Goal: Task Accomplishment & Management: Use online tool/utility

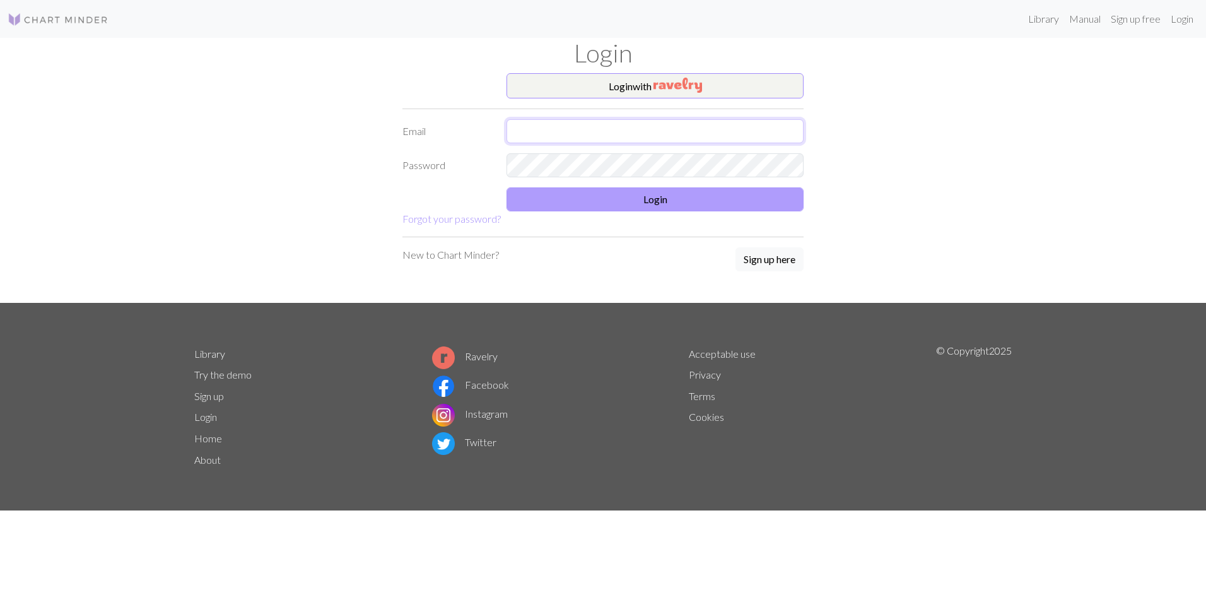
type input "[PERSON_NAME][EMAIL_ADDRESS][DOMAIN_NAME]"
click at [723, 200] on button "Login" at bounding box center [654, 199] width 297 height 24
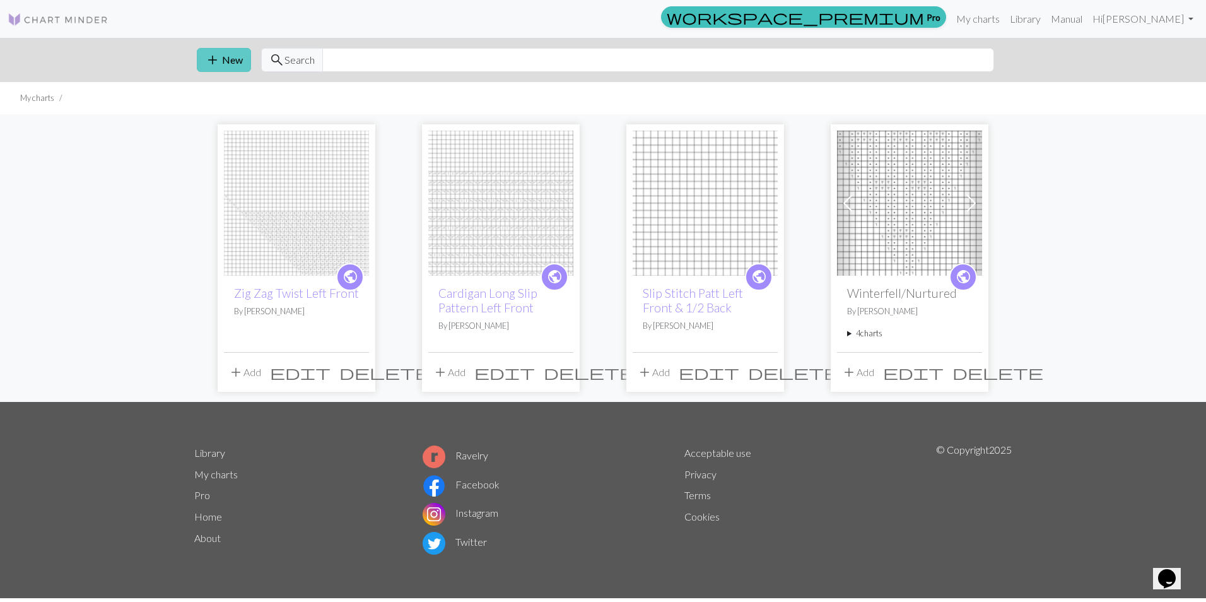
click at [221, 61] on button "add New" at bounding box center [224, 60] width 54 height 24
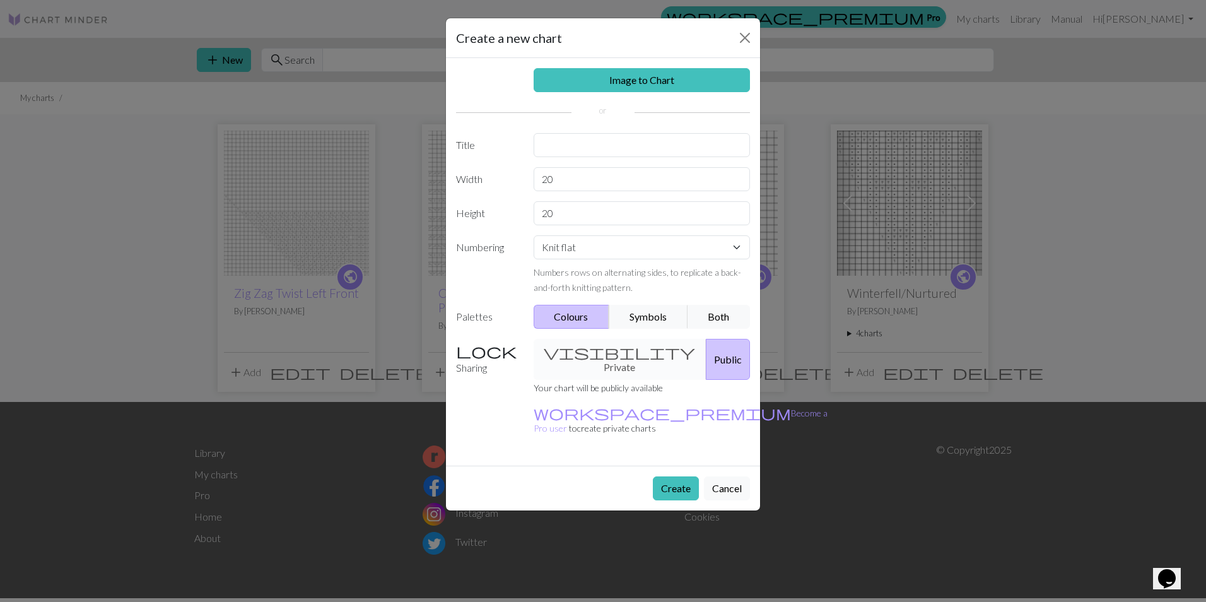
click at [548, 166] on div "Image to Chart Title Width 20 Height 20 Numbering Knit flat Knit in the round L…" at bounding box center [603, 261] width 314 height 407
drag, startPoint x: 558, startPoint y: 176, endPoint x: 517, endPoint y: 178, distance: 41.0
click at [517, 178] on div "Width 20" at bounding box center [602, 179] width 309 height 24
type input "35"
drag, startPoint x: 561, startPoint y: 215, endPoint x: 497, endPoint y: 211, distance: 63.2
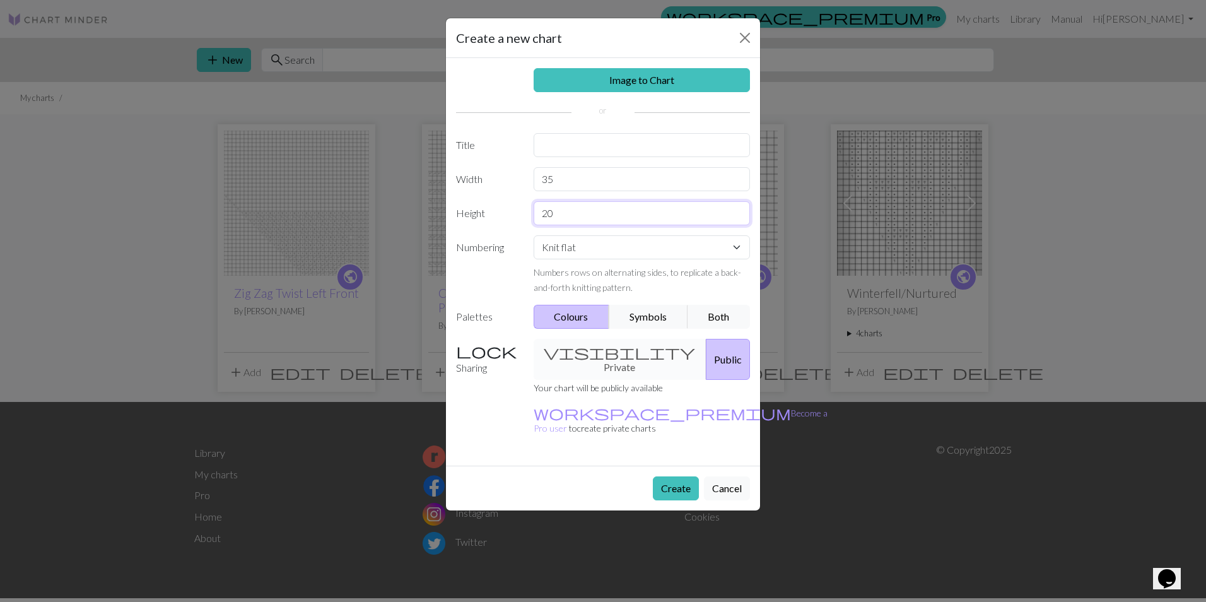
click at [497, 211] on div "Height 20" at bounding box center [602, 213] width 309 height 24
type input "35"
drag, startPoint x: 563, startPoint y: 177, endPoint x: 481, endPoint y: 180, distance: 82.0
click at [481, 180] on div "Width 35" at bounding box center [602, 179] width 309 height 24
drag, startPoint x: 567, startPoint y: 213, endPoint x: 496, endPoint y: 219, distance: 70.9
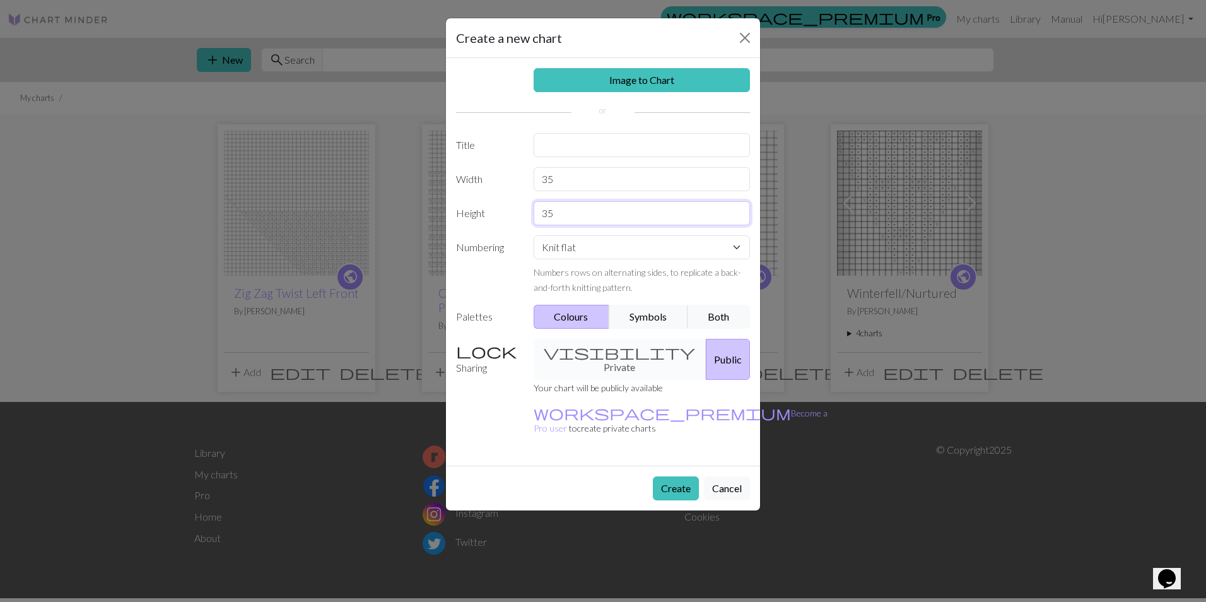
click at [496, 219] on div "Height 35" at bounding box center [602, 213] width 309 height 24
click at [559, 176] on input "35" at bounding box center [641, 179] width 217 height 24
drag, startPoint x: 559, startPoint y: 176, endPoint x: 503, endPoint y: 152, distance: 61.6
click at [509, 170] on div "Width 35" at bounding box center [602, 179] width 309 height 24
type input "45"
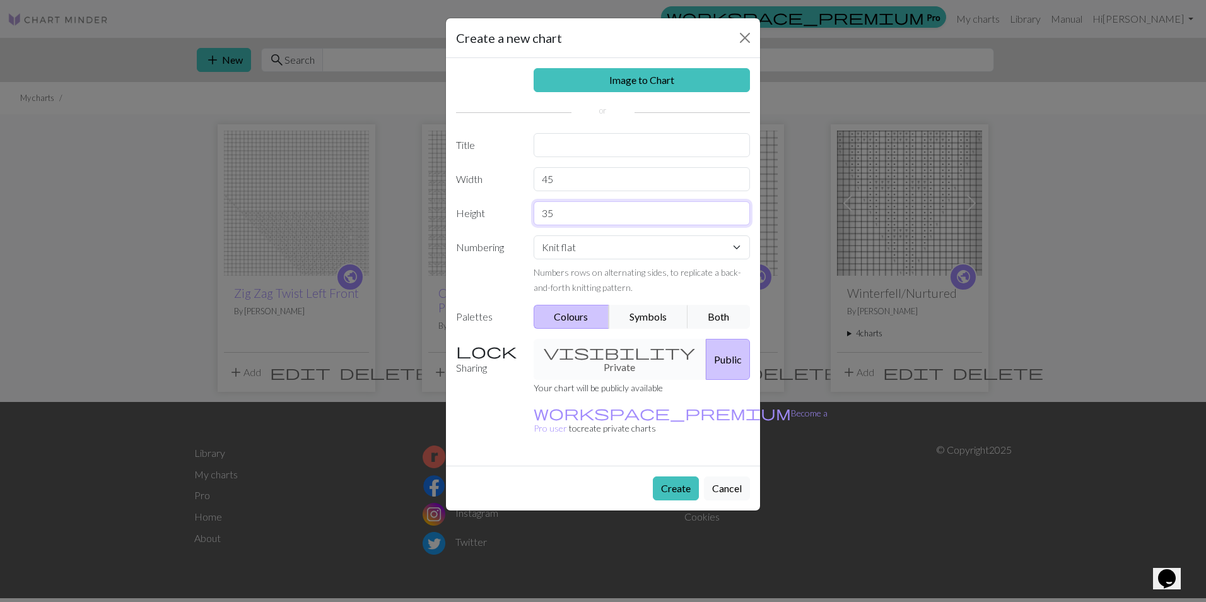
click at [539, 213] on input "35" at bounding box center [641, 213] width 217 height 24
type input "45"
click at [644, 313] on button "Symbols" at bounding box center [647, 317] width 79 height 24
click at [586, 158] on div "Image to Chart Title Width 45 Height 45 Numbering Knit flat Knit in the round L…" at bounding box center [603, 261] width 314 height 407
click at [558, 146] on input "text" at bounding box center [641, 145] width 217 height 24
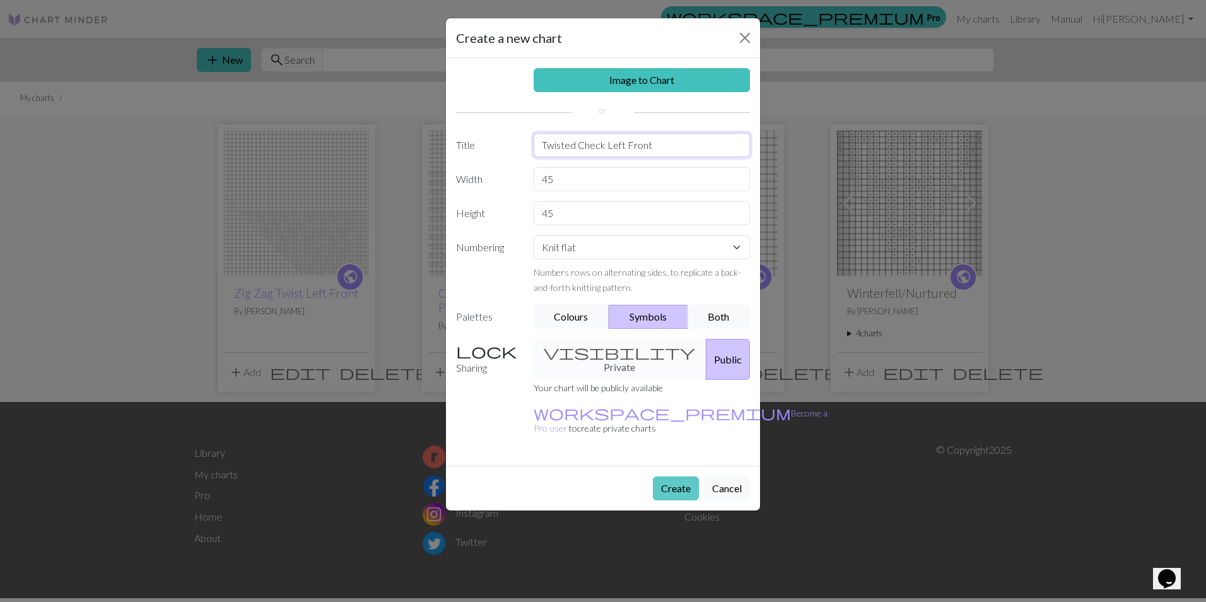
type input "Twisted Check Left Front"
click at [678, 476] on button "Create" at bounding box center [676, 488] width 46 height 24
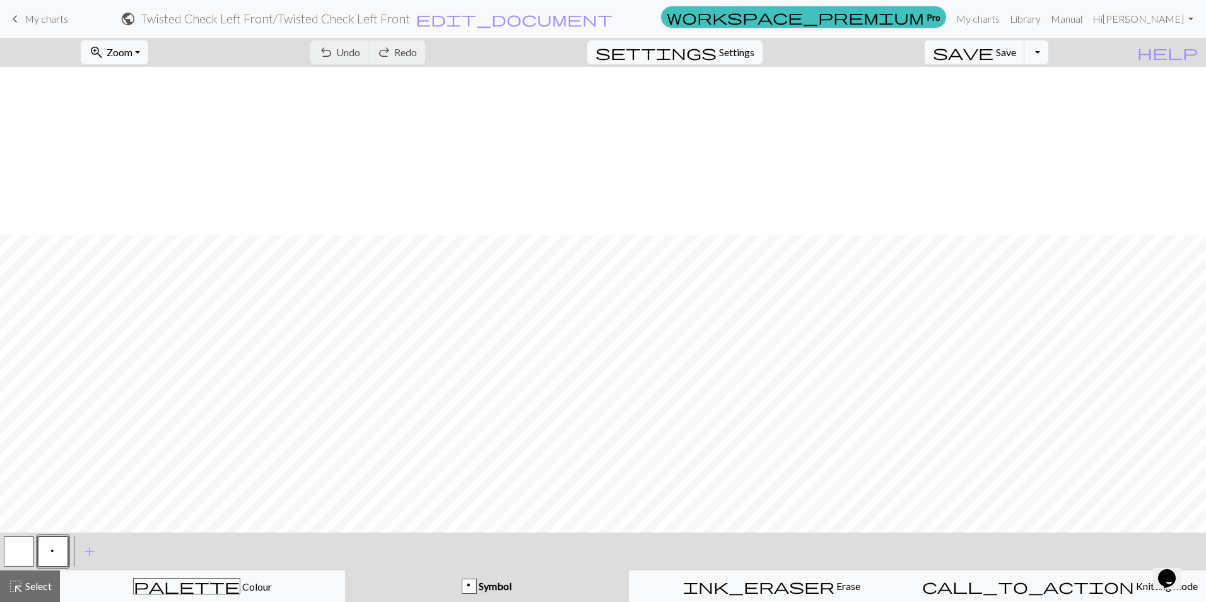
scroll to position [168, 0]
click at [85, 551] on span "add" at bounding box center [89, 551] width 15 height 18
click at [85, 551] on button "button" at bounding box center [87, 551] width 30 height 30
click at [115, 552] on button "add Add a symbol" at bounding box center [124, 551] width 32 height 32
click at [153, 552] on span "add" at bounding box center [157, 551] width 15 height 18
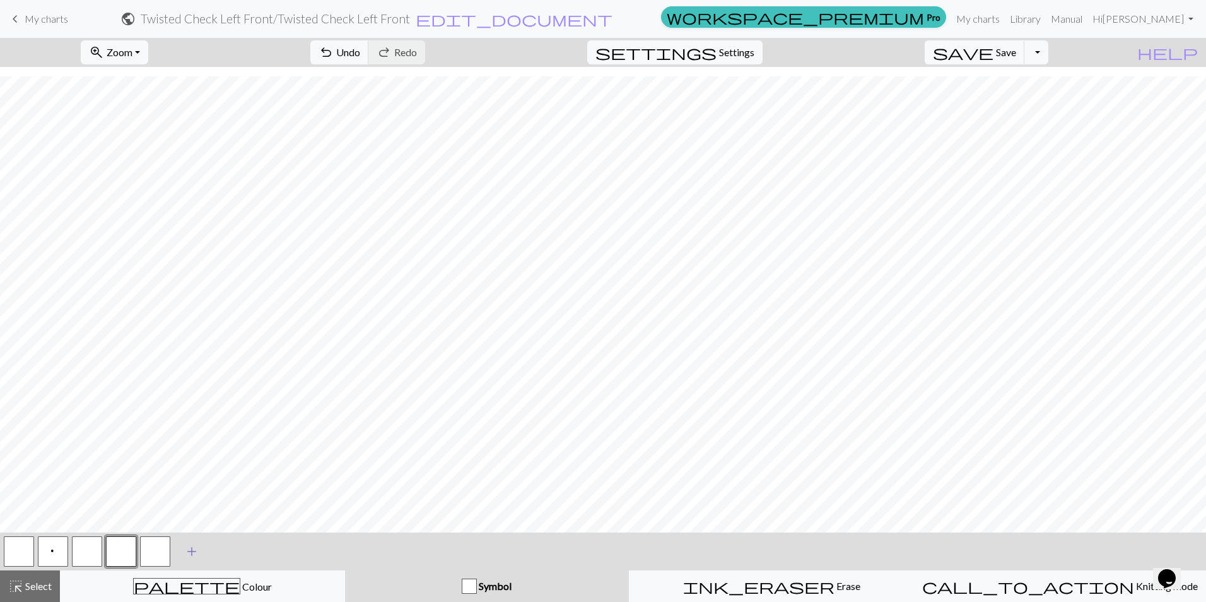
click at [191, 554] on span "add" at bounding box center [191, 551] width 15 height 18
click at [224, 552] on span "add" at bounding box center [225, 551] width 15 height 18
click at [257, 553] on span "add" at bounding box center [259, 551] width 15 height 18
click at [296, 549] on span "add" at bounding box center [293, 551] width 15 height 18
click at [87, 552] on button "button" at bounding box center [87, 551] width 30 height 30
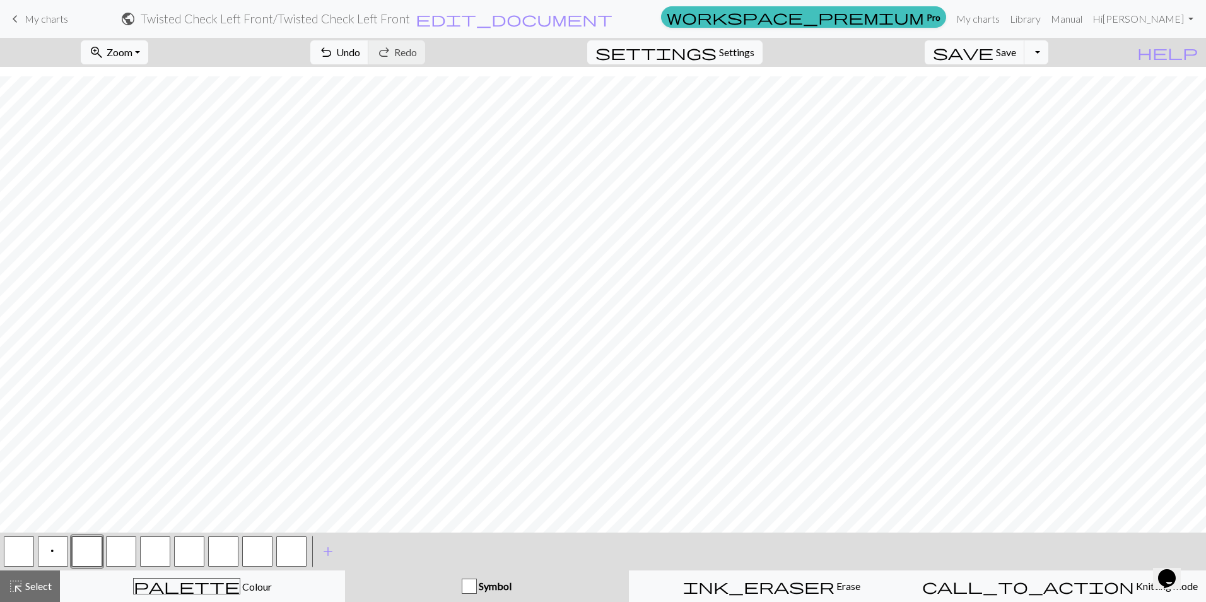
click at [88, 552] on button "button" at bounding box center [87, 551] width 30 height 30
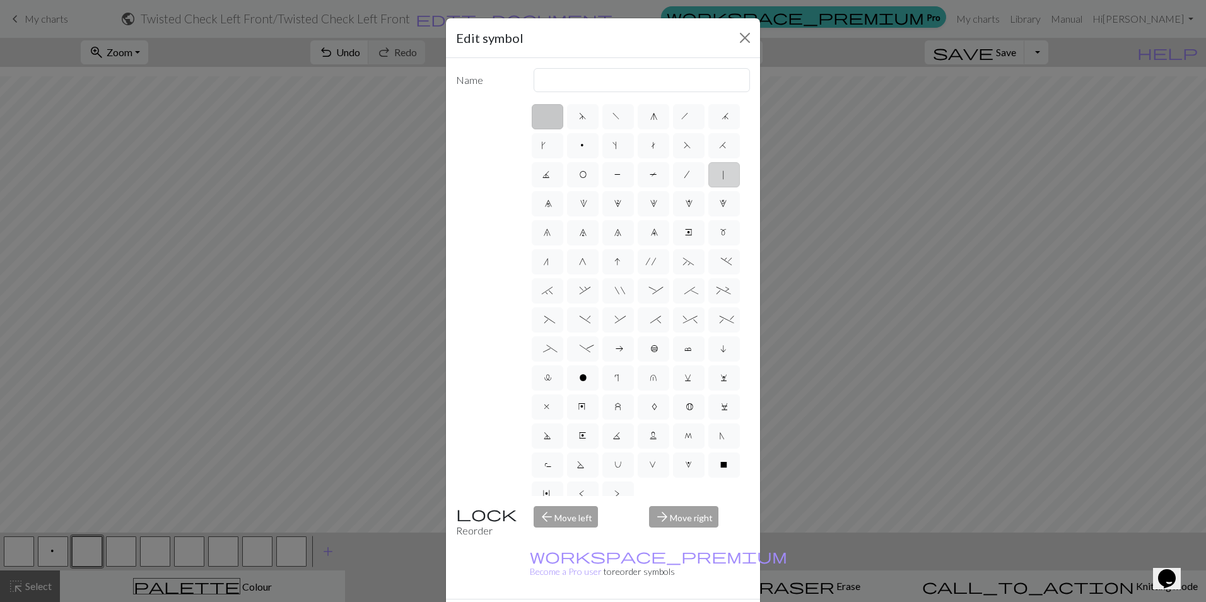
click at [721, 182] on span "|" at bounding box center [724, 176] width 6 height 13
click at [721, 175] on input "|" at bounding box center [725, 170] width 8 height 8
radio input "true"
type input "slip stitch"
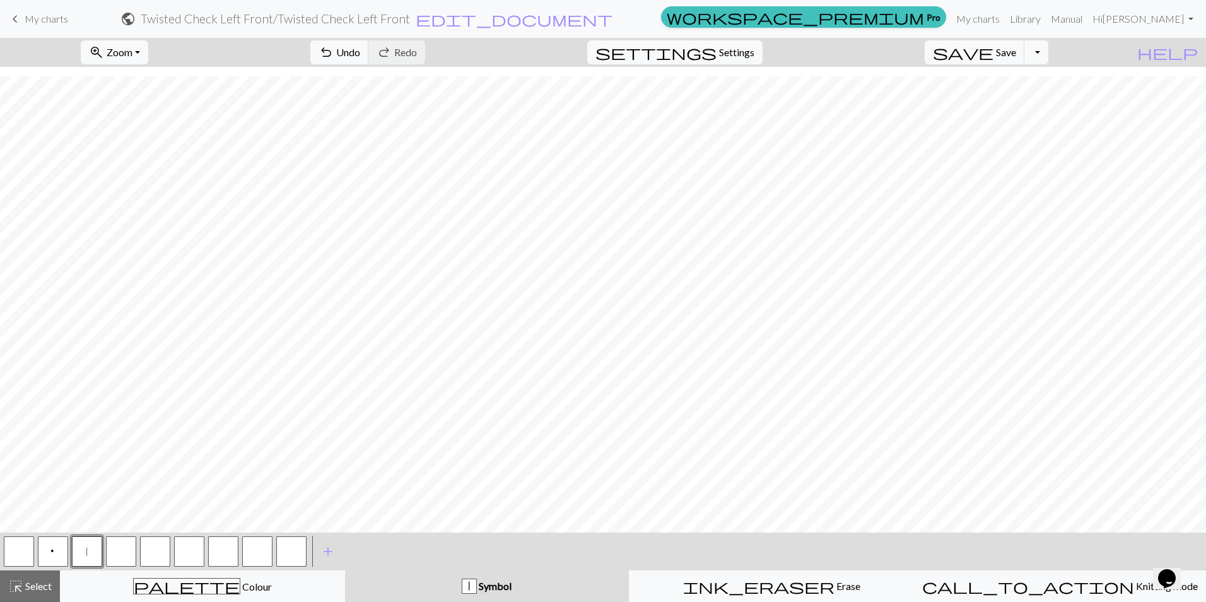
click at [116, 552] on button "button" at bounding box center [121, 551] width 30 height 30
click at [117, 552] on button "button" at bounding box center [121, 551] width 30 height 30
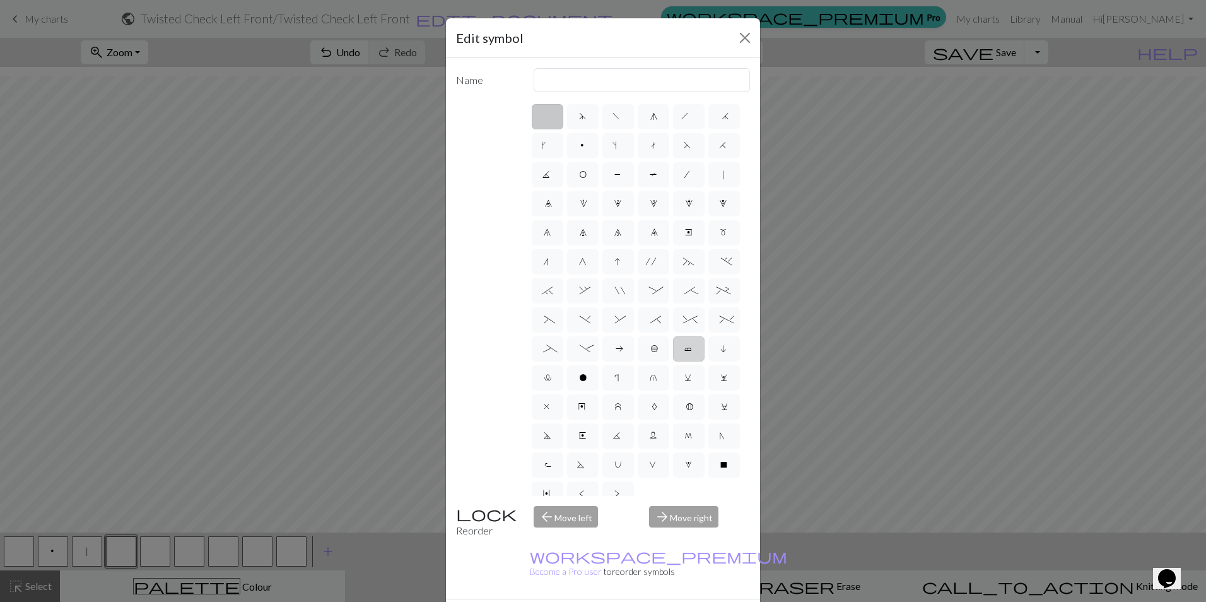
click at [673, 361] on label "c" at bounding box center [689, 348] width 32 height 25
click at [684, 349] on input "c" at bounding box center [688, 344] width 8 height 8
radio input "true"
type input "Bind off"
click at [637, 361] on label "b" at bounding box center [653, 348] width 32 height 25
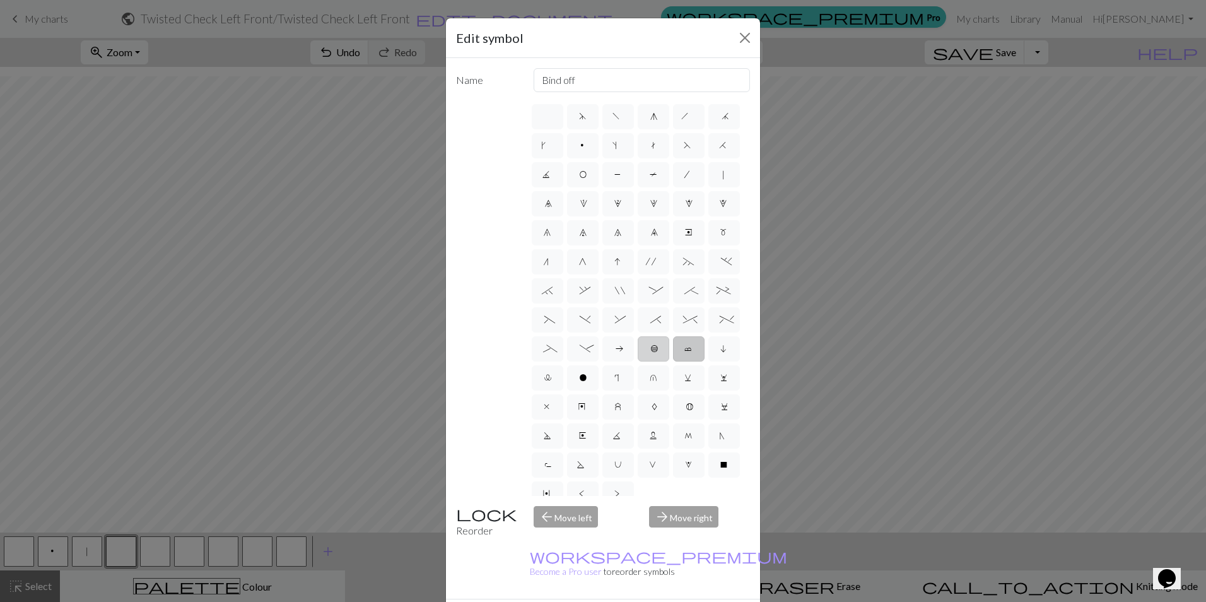
click at [650, 349] on input "b" at bounding box center [654, 344] width 8 height 8
radio input "true"
type input "Peppercorn"
click at [602, 361] on label "a" at bounding box center [618, 348] width 32 height 25
click at [614, 349] on input "a" at bounding box center [618, 344] width 8 height 8
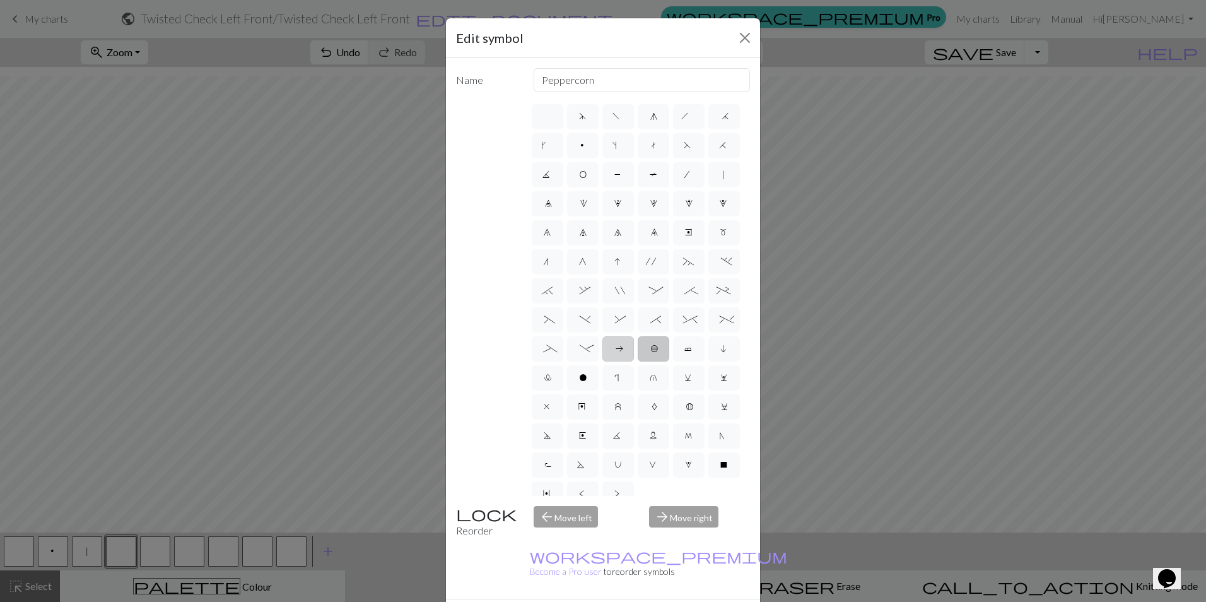
radio input "true"
type input "Purl on WS"
click at [649, 269] on span "'" at bounding box center [653, 263] width 15 height 13
click at [649, 262] on input "'" at bounding box center [650, 257] width 8 height 8
radio input "true"
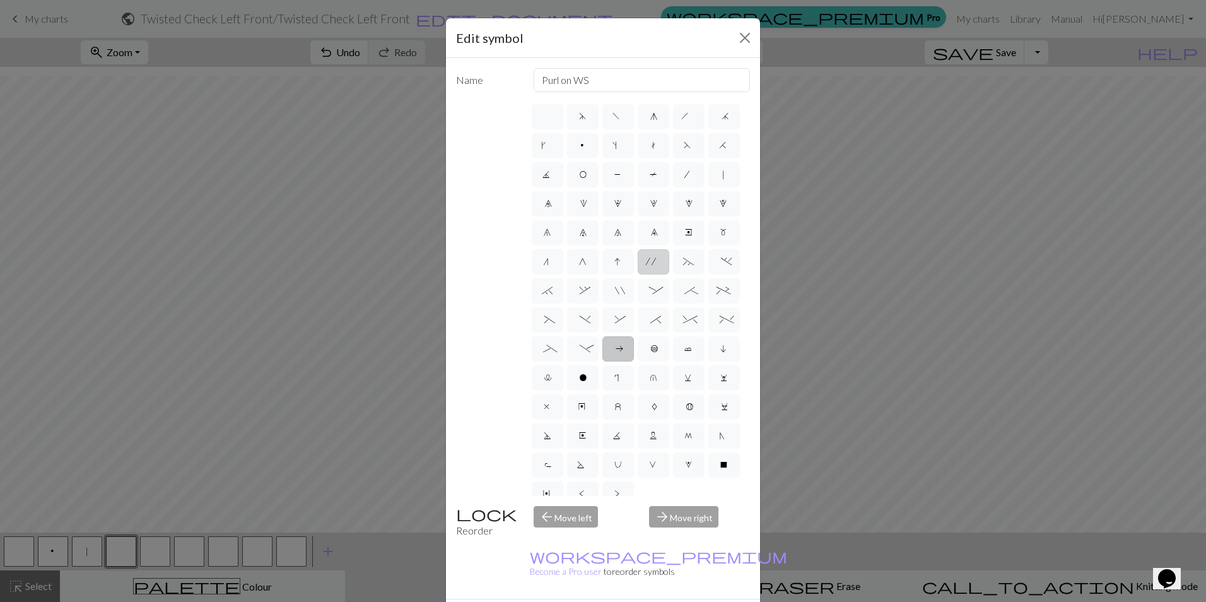
type input "cable extra"
click at [657, 147] on span "t" at bounding box center [653, 147] width 8 height 13
click at [658, 146] on input "t" at bounding box center [653, 141] width 8 height 8
radio input "true"
type input "ktbl"
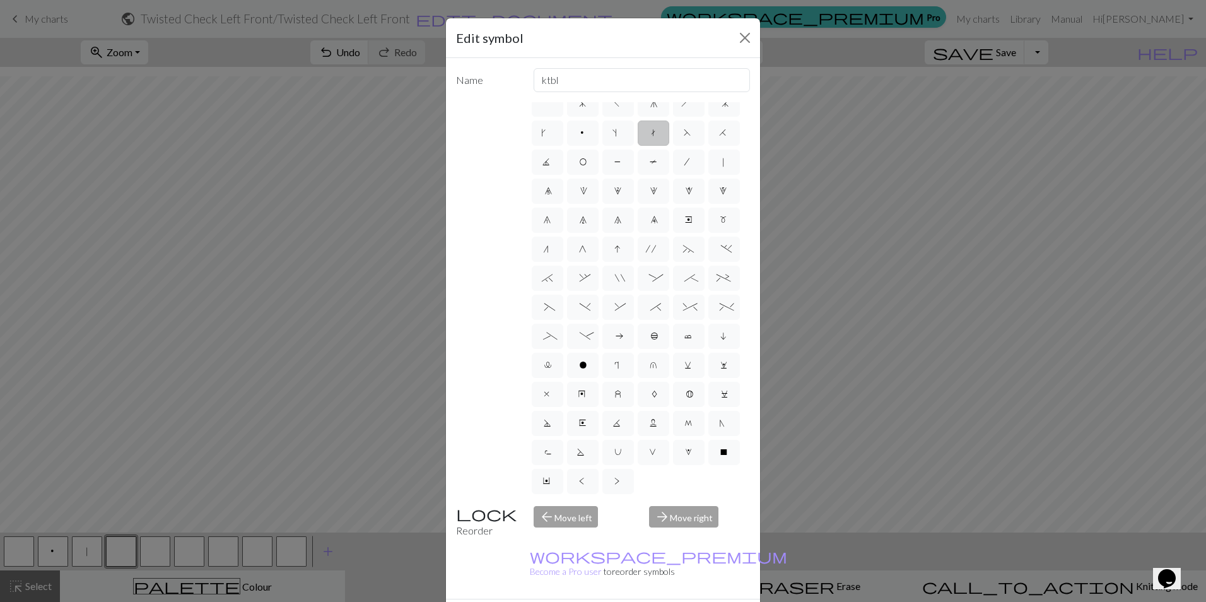
scroll to position [100, 0]
click at [634, 439] on label "U" at bounding box center [618, 451] width 32 height 25
click at [622, 456] on input "U" at bounding box center [618, 460] width 8 height 8
radio input "true"
type input "eyelet"
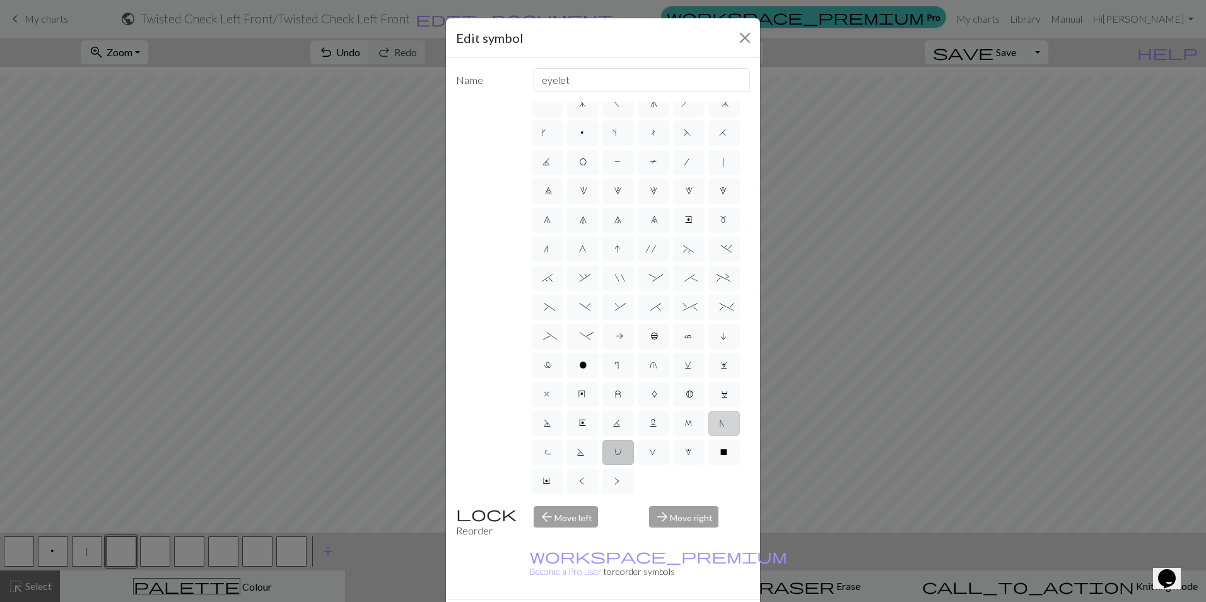
click at [708, 421] on label "N" at bounding box center [724, 422] width 32 height 25
click at [719, 427] on input "N" at bounding box center [723, 431] width 8 height 8
radio input "true"
type input "skp"
click at [602, 485] on label ">" at bounding box center [618, 480] width 32 height 25
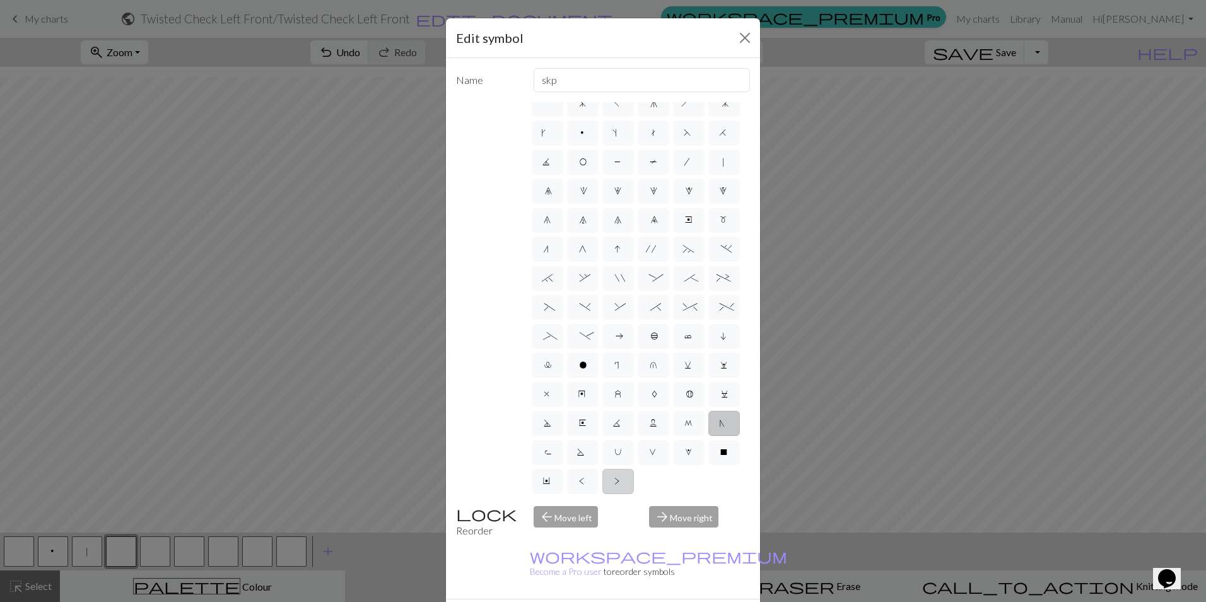
click at [614, 485] on input ">" at bounding box center [618, 489] width 8 height 8
radio input "true"
type input "twisted purl"
click at [598, 468] on label "<" at bounding box center [583, 480] width 32 height 25
click at [587, 485] on input "<" at bounding box center [583, 489] width 8 height 8
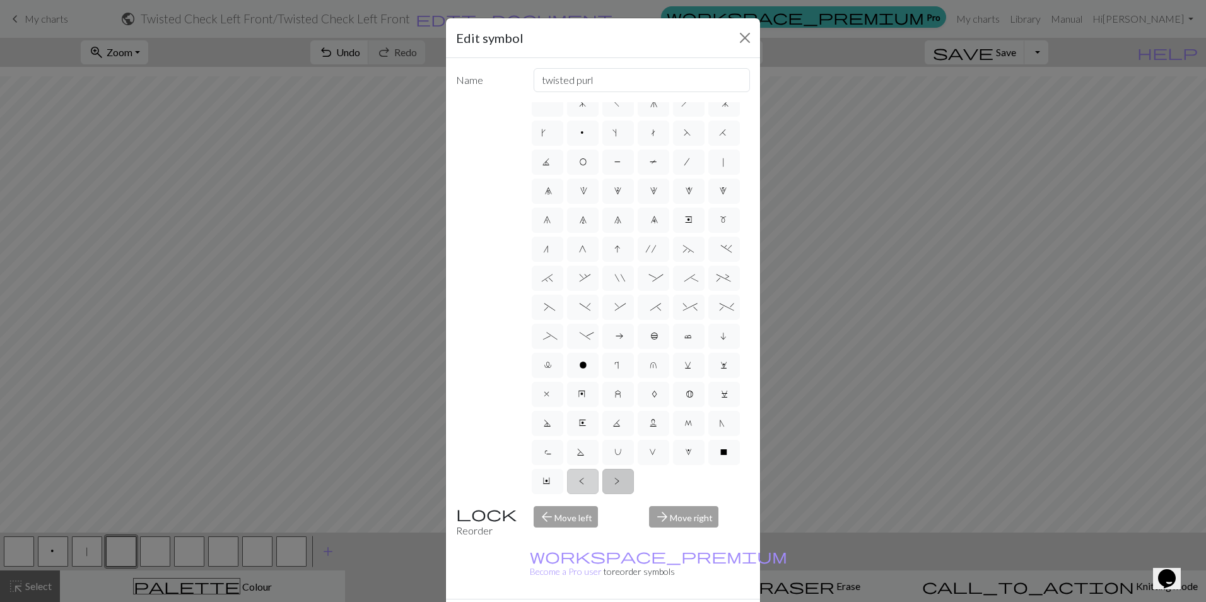
radio input "true"
type input "twisted knit"
click at [683, 302] on span "^" at bounding box center [688, 308] width 11 height 13
click at [683, 311] on input "^" at bounding box center [687, 315] width 8 height 8
radio input "true"
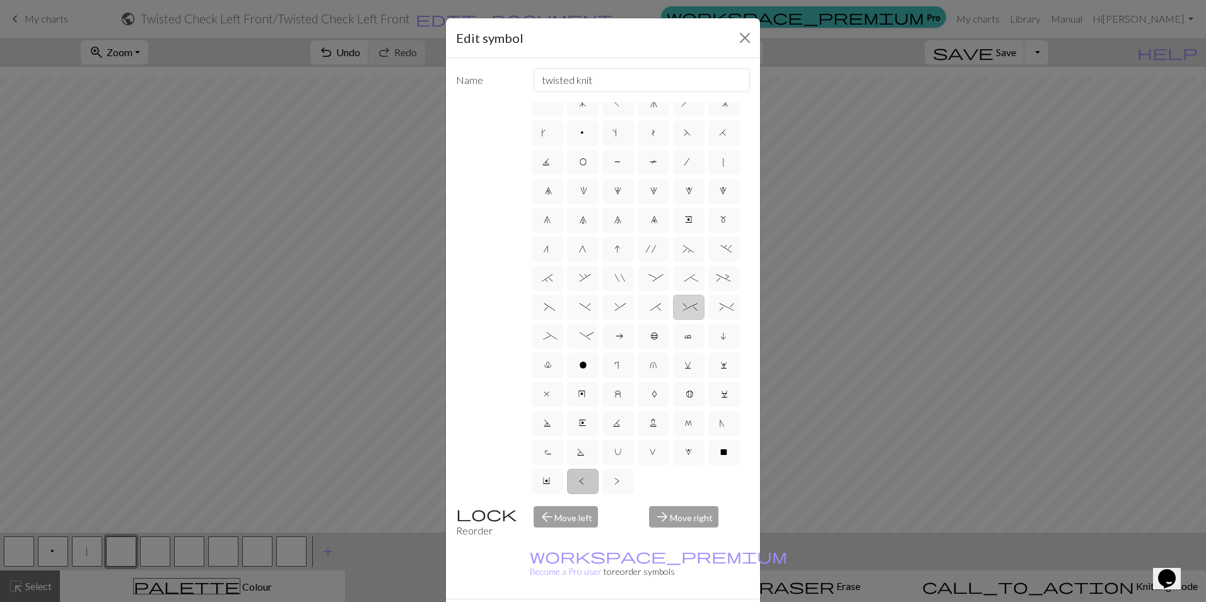
type input "2 stitch right twist cable"
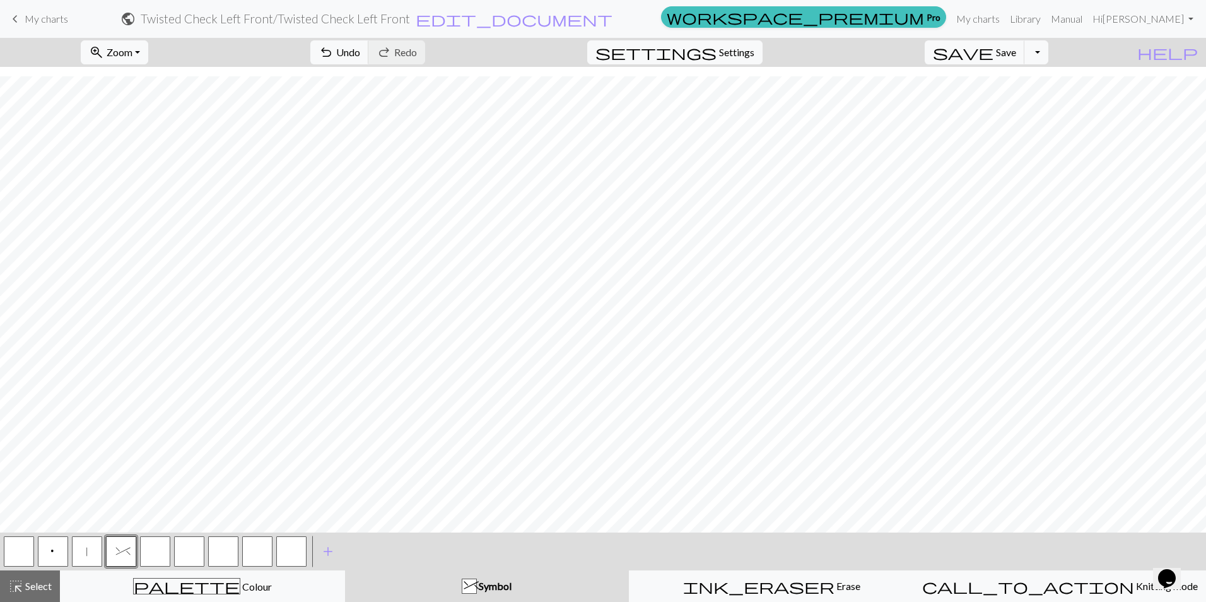
click at [154, 551] on button "button" at bounding box center [155, 551] width 30 height 30
click at [156, 543] on button "button" at bounding box center [155, 551] width 30 height 30
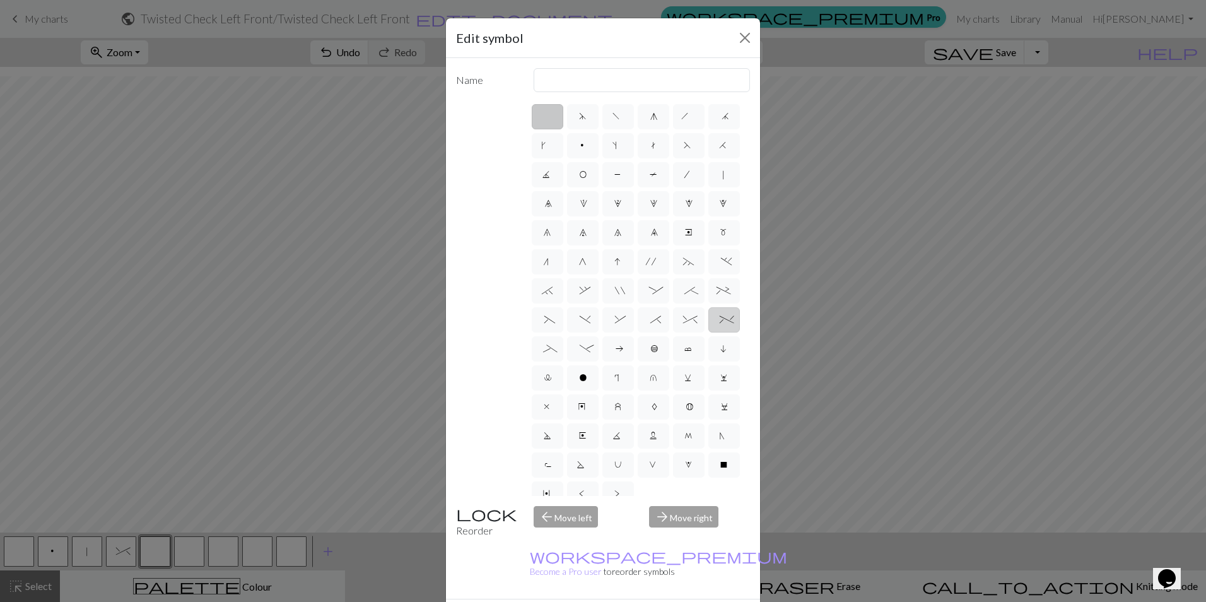
click at [719, 327] on span "%" at bounding box center [723, 321] width 9 height 13
click at [719, 320] on input "%" at bounding box center [723, 315] width 8 height 8
radio input "true"
type input "2 stitch left twist cable"
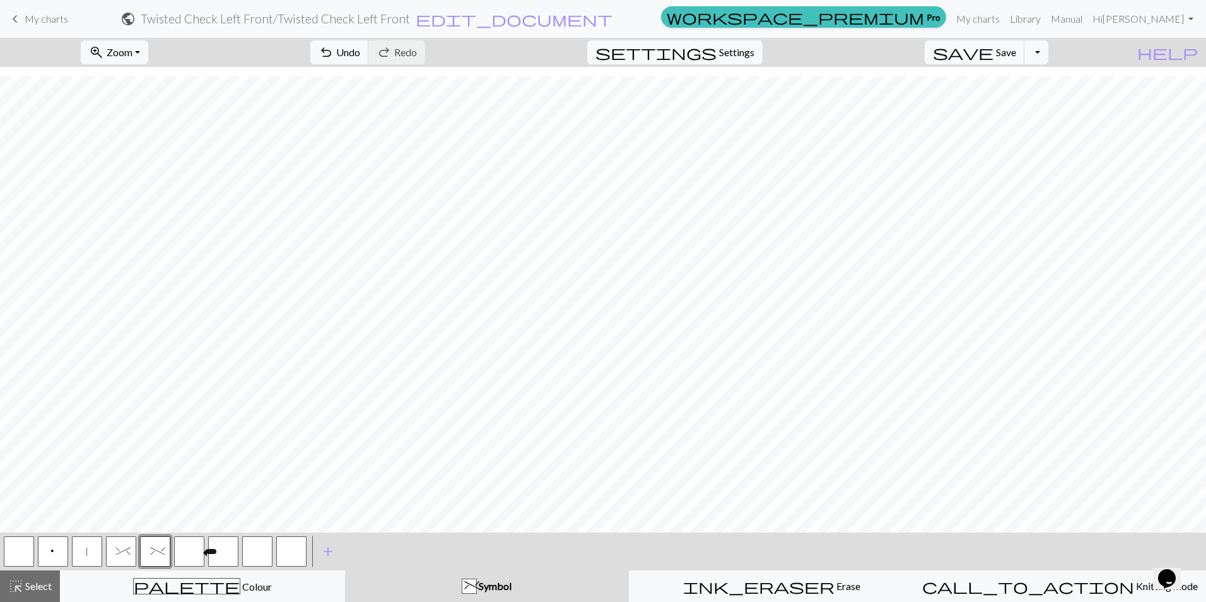
click at [184, 549] on button "button" at bounding box center [189, 551] width 30 height 30
click at [194, 549] on button "button" at bounding box center [189, 551] width 30 height 30
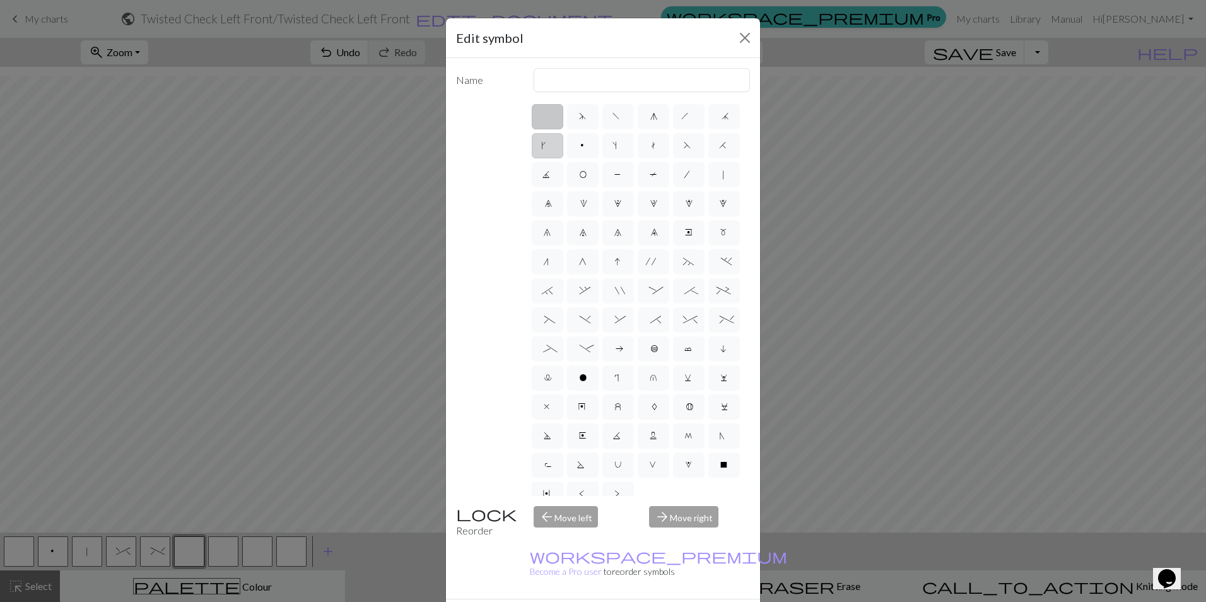
click at [563, 144] on label "k" at bounding box center [548, 145] width 32 height 25
click at [549, 144] on input "k" at bounding box center [544, 141] width 8 height 8
radio input "true"
type input "right leaning increase"
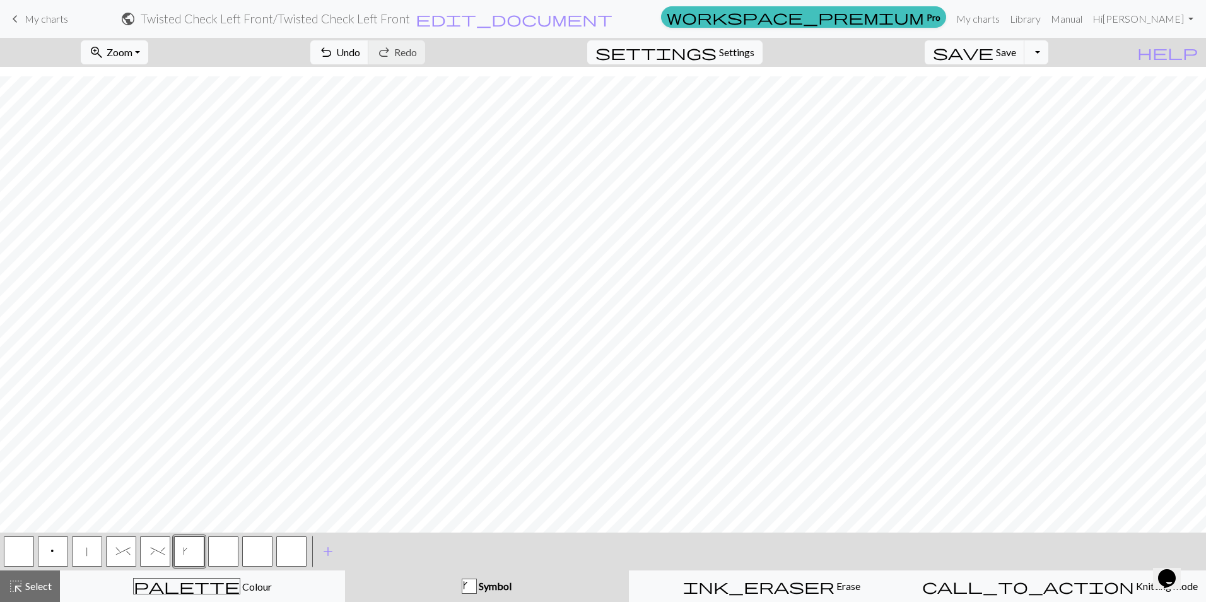
click at [226, 548] on button "button" at bounding box center [223, 551] width 30 height 30
click at [225, 548] on button "button" at bounding box center [223, 551] width 30 height 30
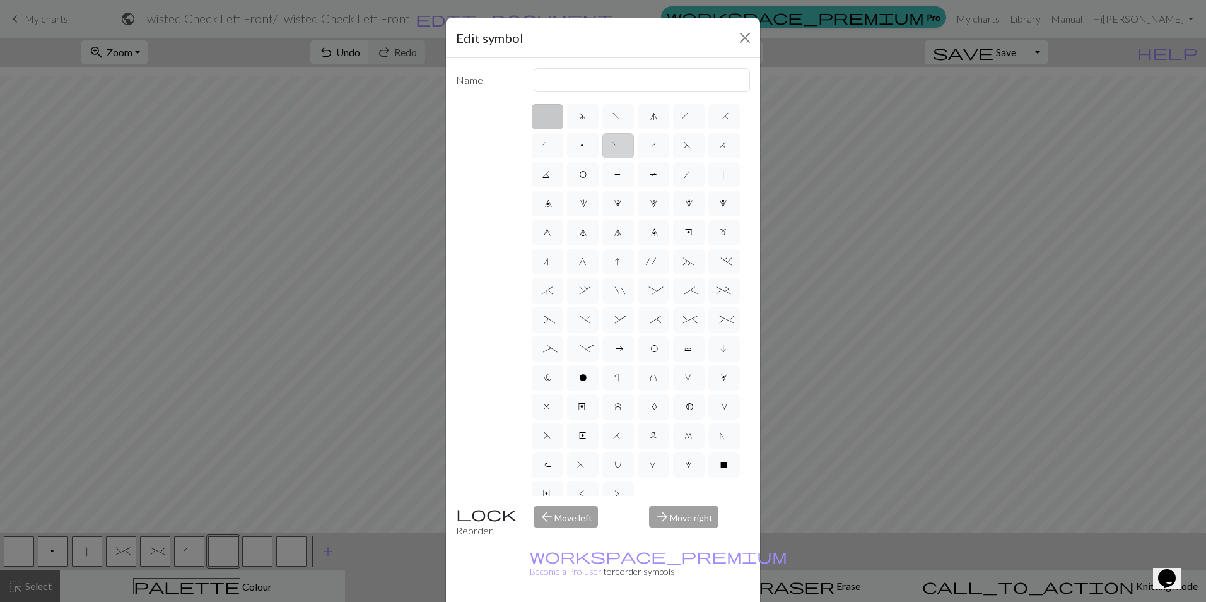
click at [634, 145] on label "s" at bounding box center [618, 145] width 32 height 25
click at [620, 145] on input "s" at bounding box center [616, 141] width 8 height 8
radio input "true"
type input "increase one left leaning"
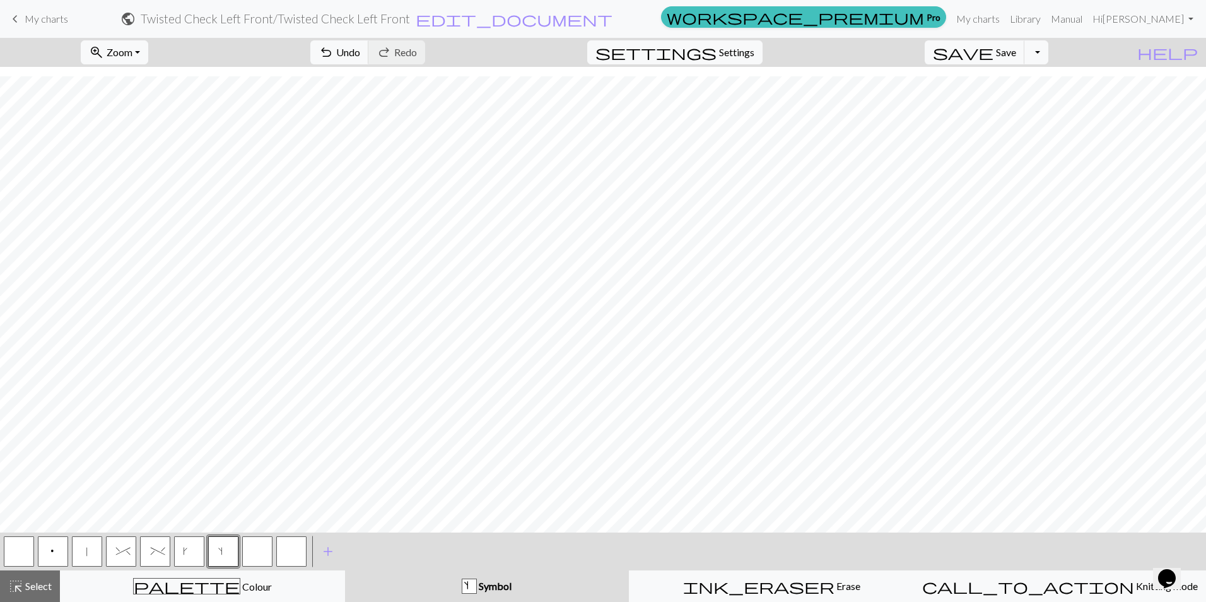
click at [251, 554] on button "button" at bounding box center [257, 551] width 30 height 30
click at [251, 551] on button "button" at bounding box center [257, 551] width 30 height 30
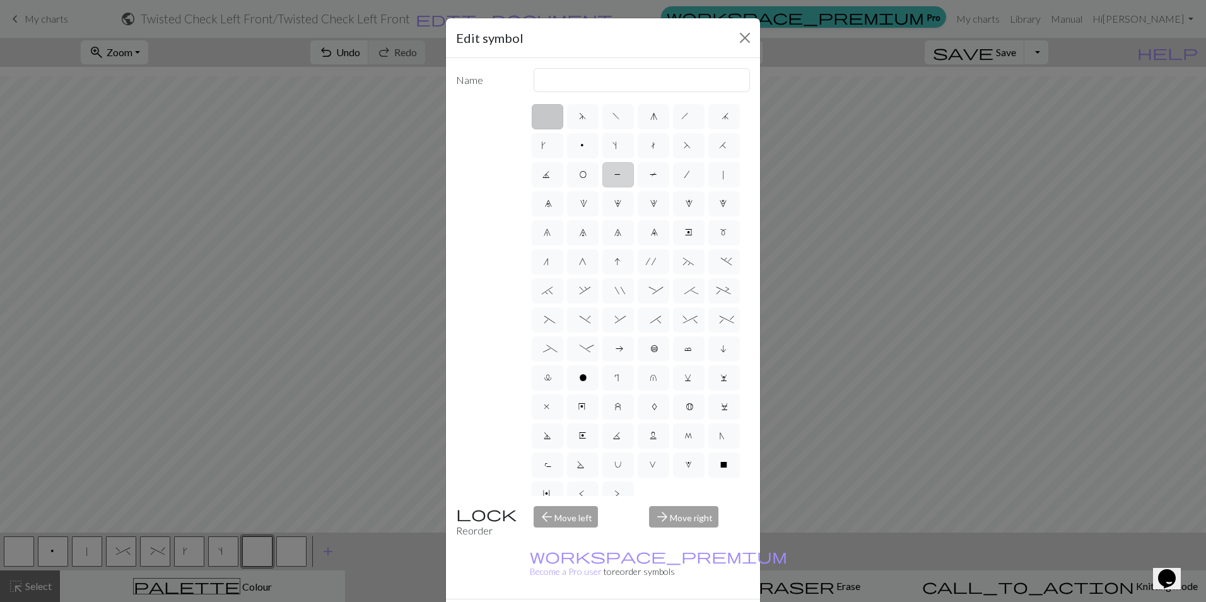
click at [634, 175] on label "P" at bounding box center [618, 174] width 32 height 25
click at [622, 175] on input "P" at bounding box center [618, 170] width 8 height 8
radio input "true"
type input "purl"
click at [542, 450] on div "d f g h j k p s t F H J O P T / | 0 1 2 3 4 5 6 7 8 9 e m n G I ' ~ . ` , " : ;…" at bounding box center [640, 298] width 221 height 393
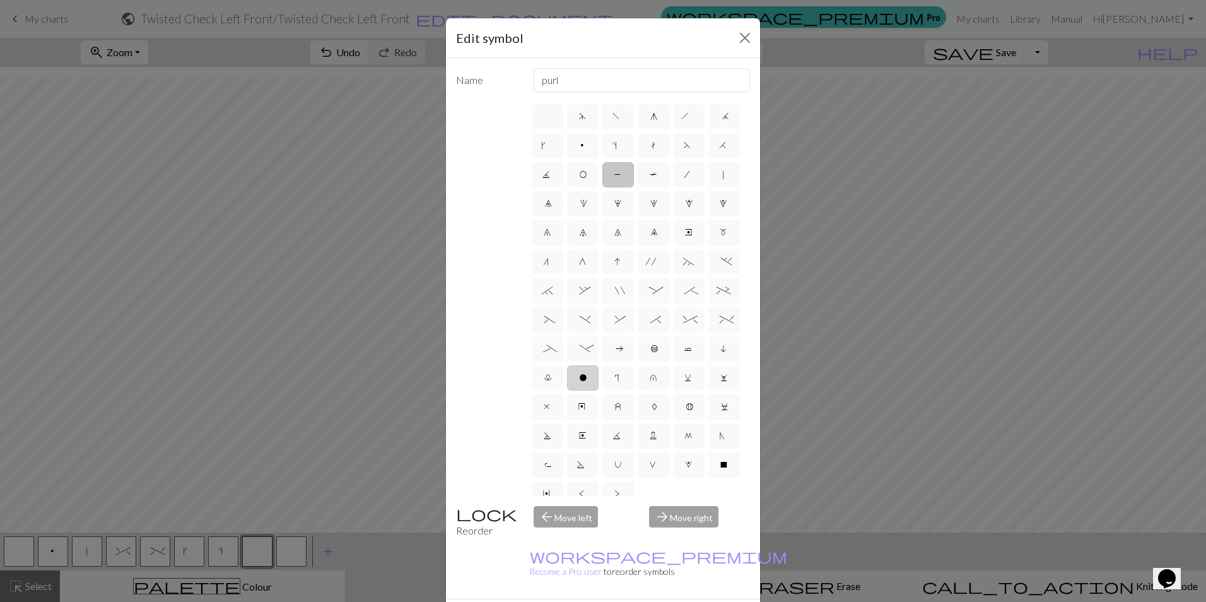
click at [567, 390] on label "o" at bounding box center [583, 377] width 32 height 25
click at [579, 378] on input "o" at bounding box center [583, 373] width 8 height 8
radio input "true"
click at [535, 419] on label "x" at bounding box center [548, 406] width 32 height 25
click at [543, 407] on input "x" at bounding box center [547, 402] width 8 height 8
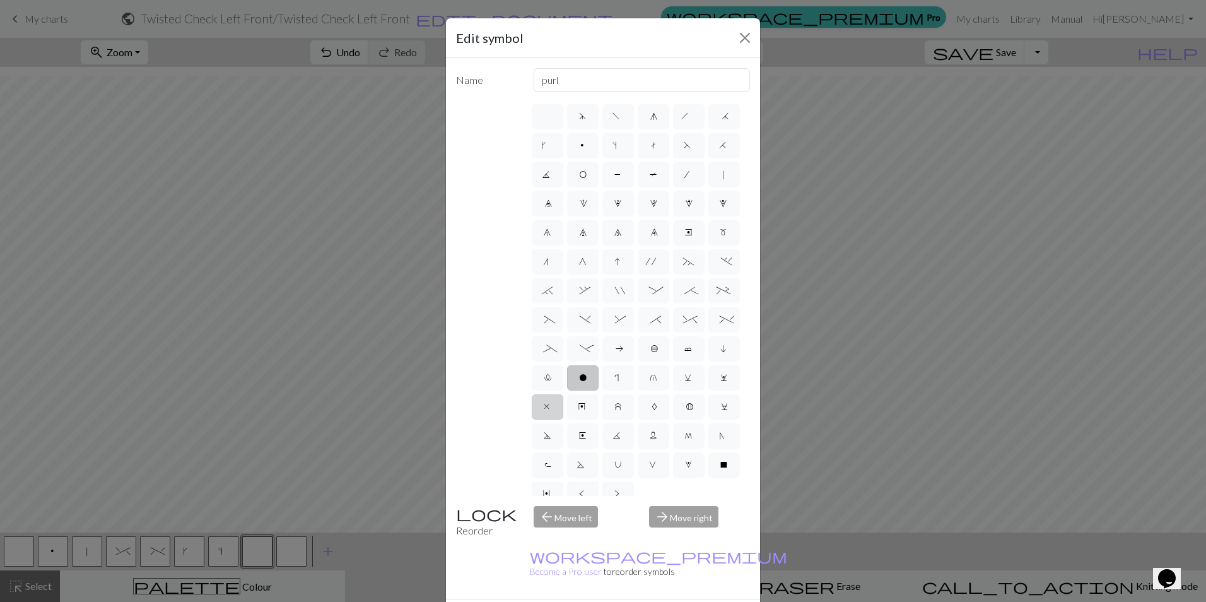
radio input "true"
type input "no stitch"
click at [579, 385] on span "o" at bounding box center [583, 379] width 8 height 13
click at [579, 378] on input "o" at bounding box center [583, 373] width 8 height 8
radio input "true"
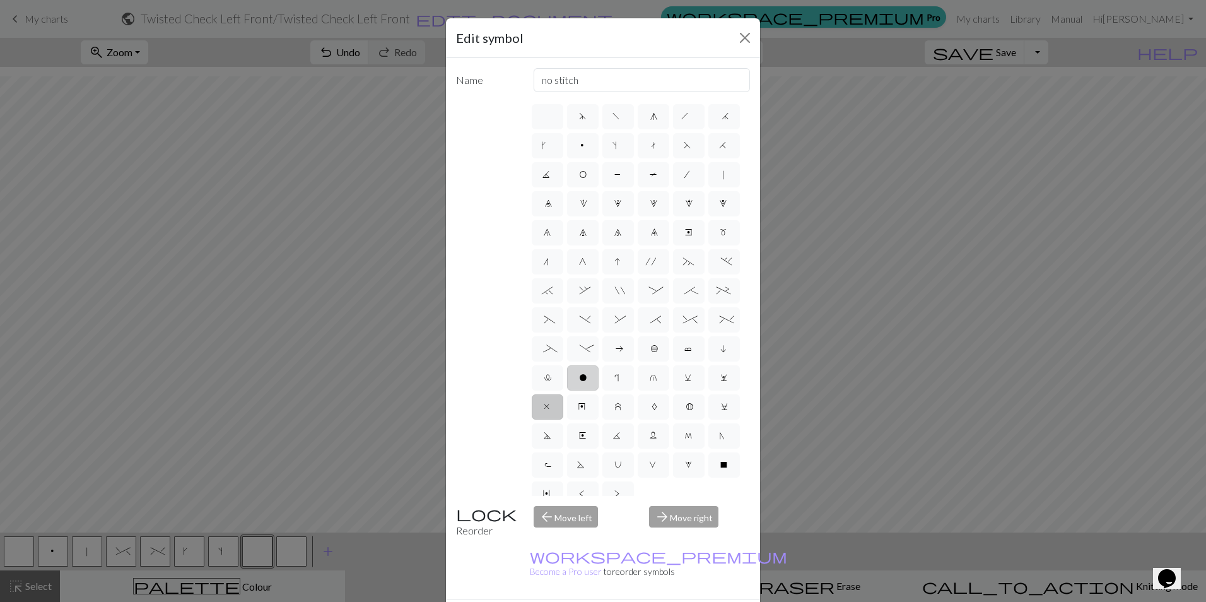
type input "purl"
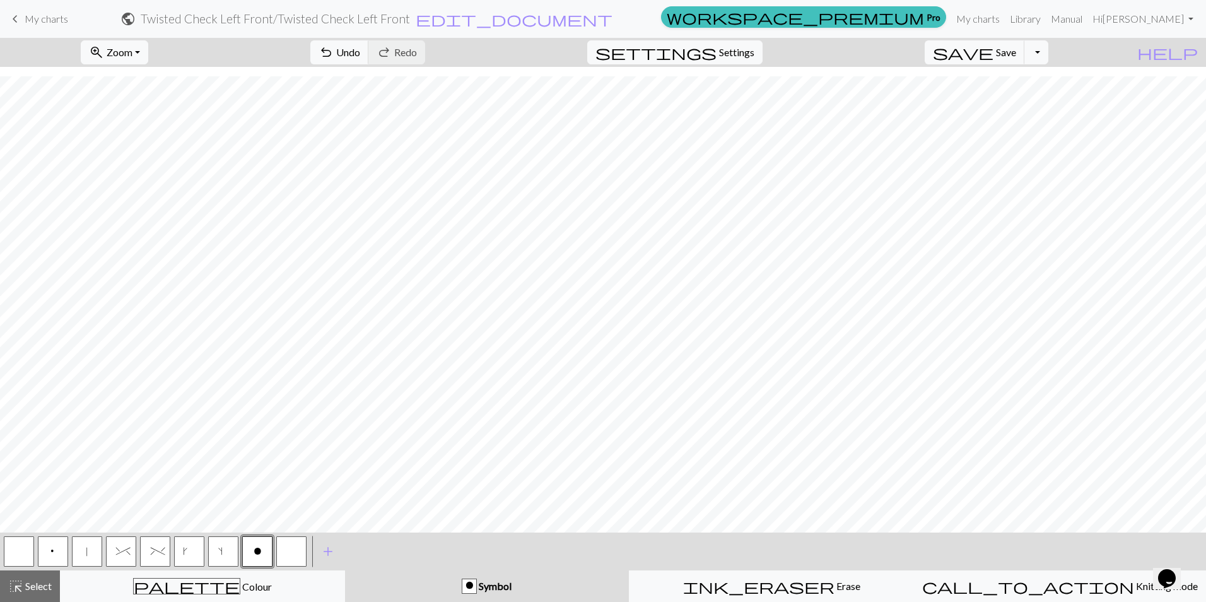
click at [296, 550] on button "button" at bounding box center [291, 551] width 30 height 30
click at [286, 555] on button "button" at bounding box center [291, 551] width 30 height 30
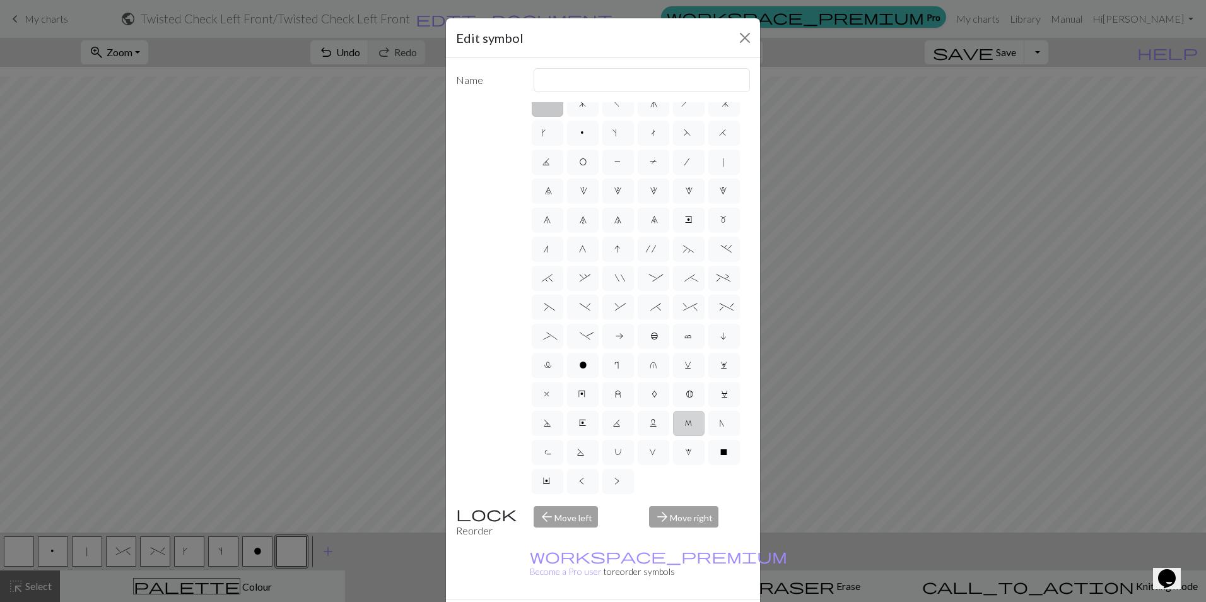
click at [673, 424] on label "M" at bounding box center [689, 422] width 32 height 25
click at [684, 427] on input "M" at bounding box center [688, 431] width 8 height 8
radio input "true"
type input "m1"
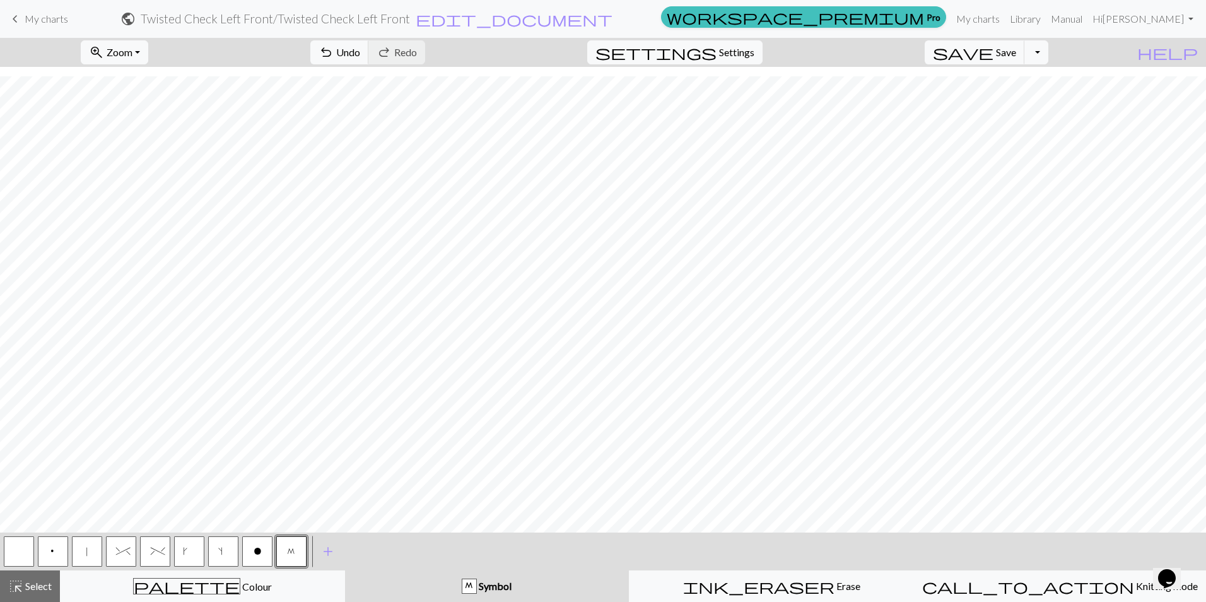
click at [121, 552] on span "^" at bounding box center [121, 552] width 11 height 13
click at [94, 548] on button "|" at bounding box center [87, 551] width 30 height 30
click at [16, 550] on button "button" at bounding box center [19, 551] width 30 height 30
click at [15, 550] on button "button" at bounding box center [19, 551] width 30 height 30
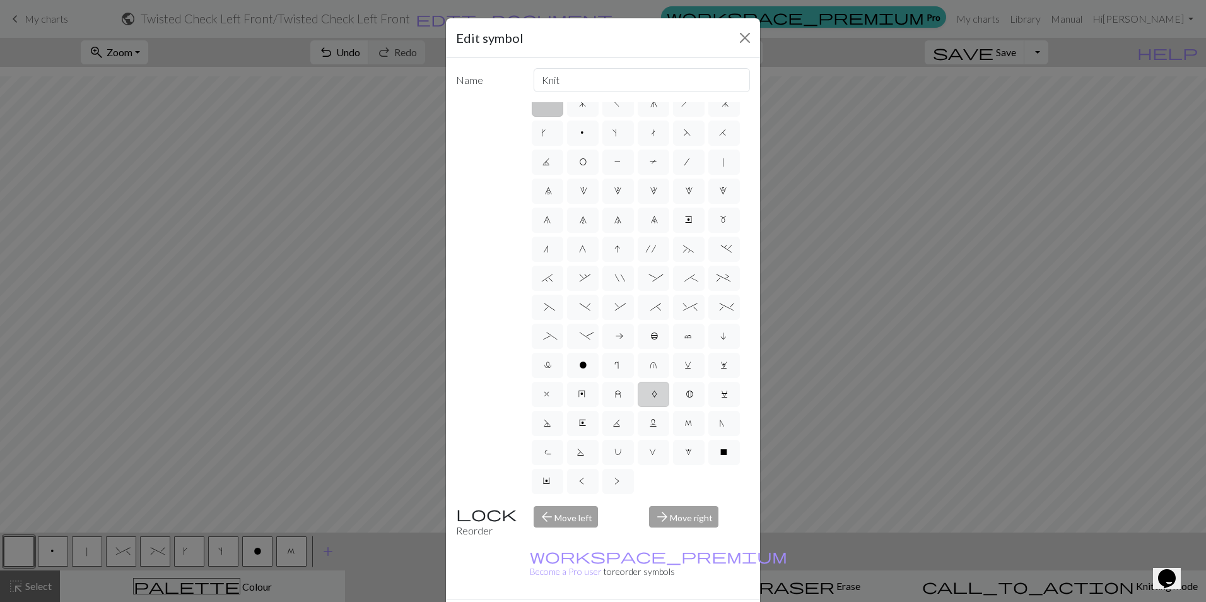
click at [642, 381] on label "A" at bounding box center [653, 393] width 32 height 25
click at [651, 398] on input "A" at bounding box center [655, 402] width 8 height 8
radio input "true"
click at [685, 389] on span "B" at bounding box center [688, 395] width 6 height 13
click at [685, 398] on input "B" at bounding box center [689, 402] width 8 height 8
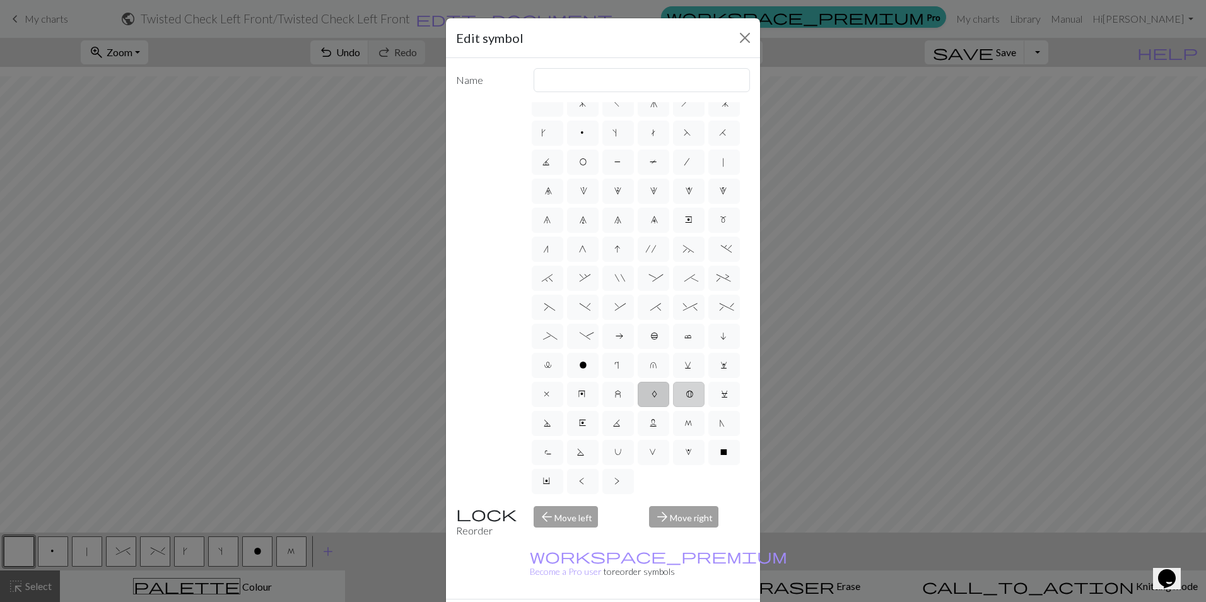
radio input "true"
type input "Bobble"
click at [619, 381] on label "z" at bounding box center [618, 393] width 32 height 25
click at [619, 398] on input "z" at bounding box center [618, 402] width 8 height 8
radio input "true"
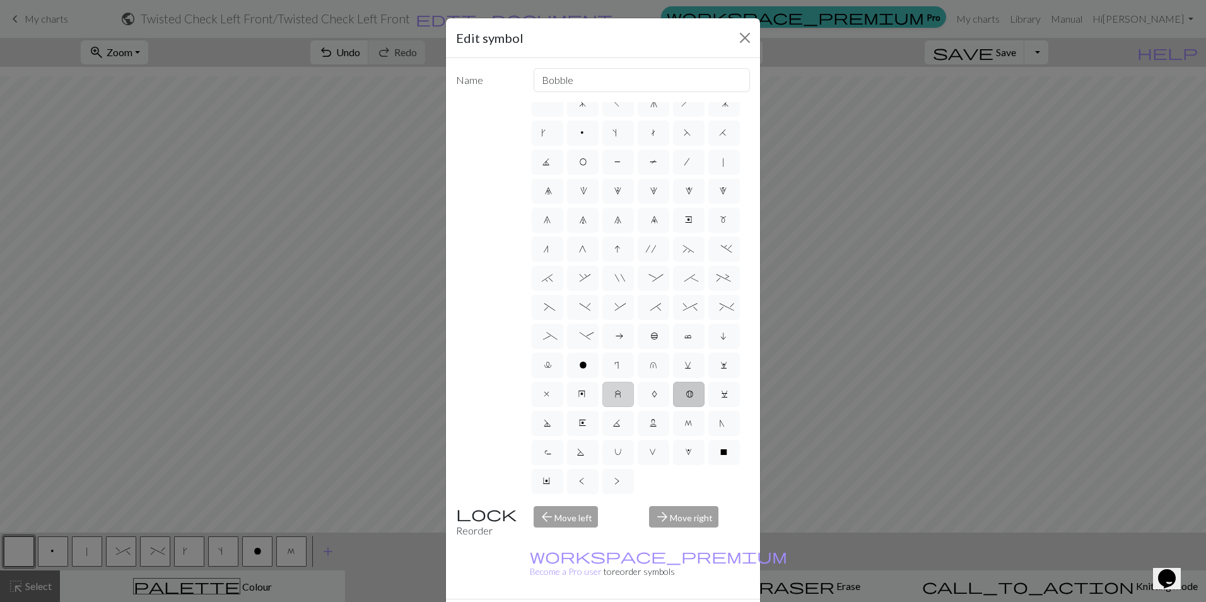
type input "twisted stitch in row below"
click at [634, 439] on label "U" at bounding box center [618, 451] width 32 height 25
click at [622, 456] on input "U" at bounding box center [618, 460] width 8 height 8
radio input "true"
type input "eyelet"
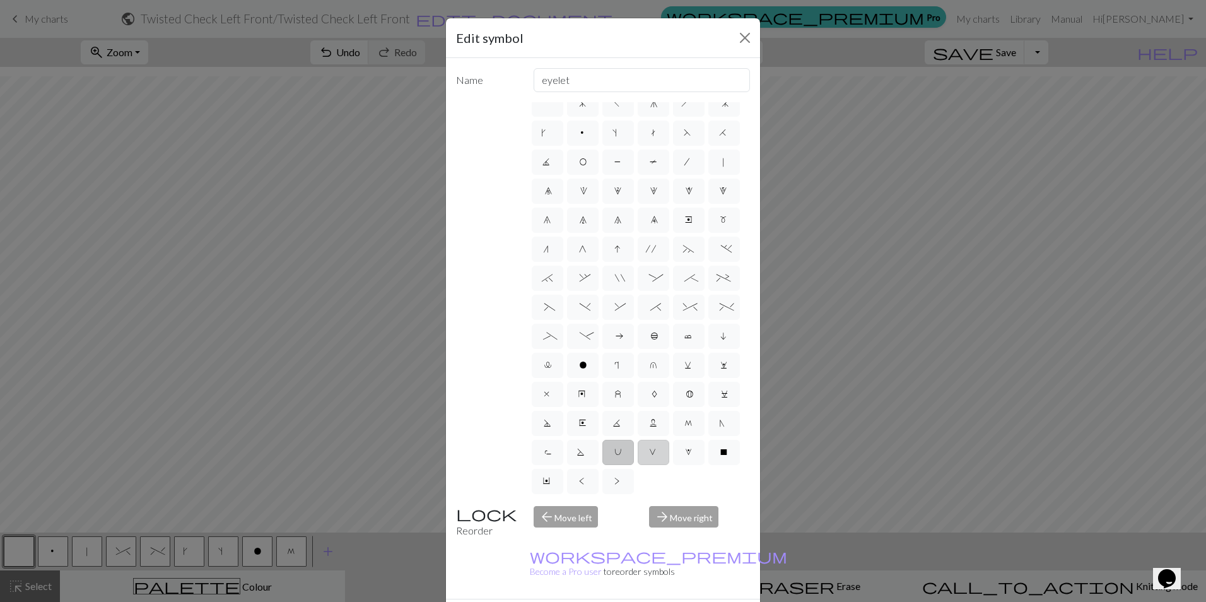
click at [637, 456] on label "V" at bounding box center [653, 451] width 32 height 25
click at [649, 456] on input "V" at bounding box center [653, 460] width 8 height 8
radio input "true"
type input "sl1 purlwise"
drag, startPoint x: 540, startPoint y: 481, endPoint x: 533, endPoint y: 475, distance: 9.0
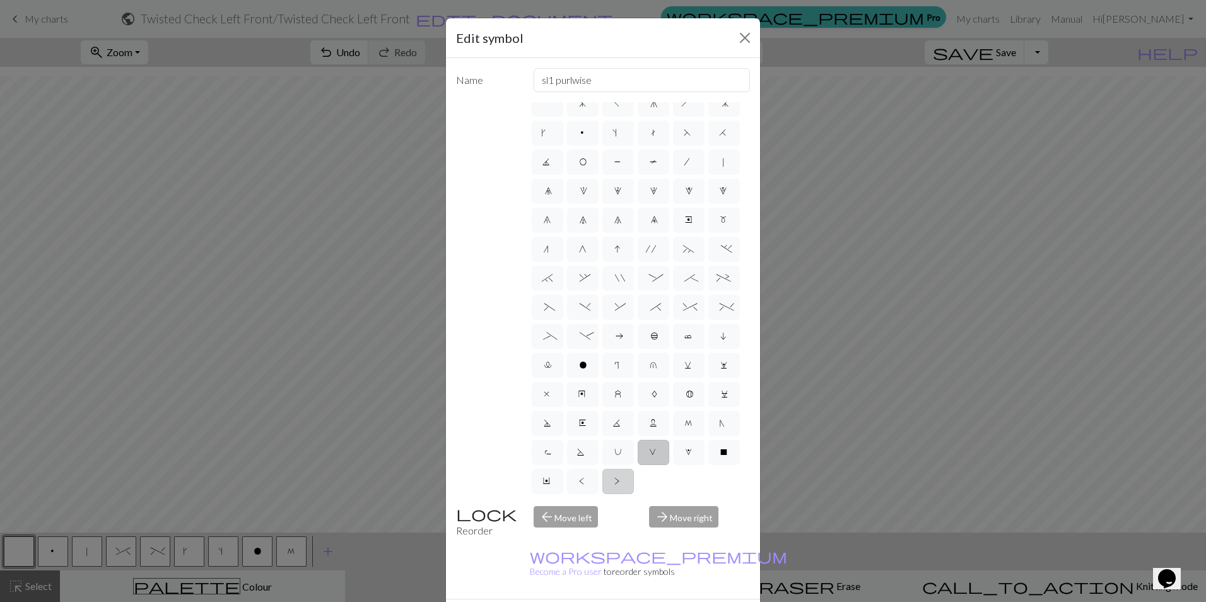
click at [614, 480] on span ">" at bounding box center [618, 482] width 8 height 13
click at [614, 485] on input ">" at bounding box center [618, 489] width 8 height 8
radio input "true"
type input "twisted purl"
click at [719, 450] on span "X" at bounding box center [723, 453] width 9 height 13
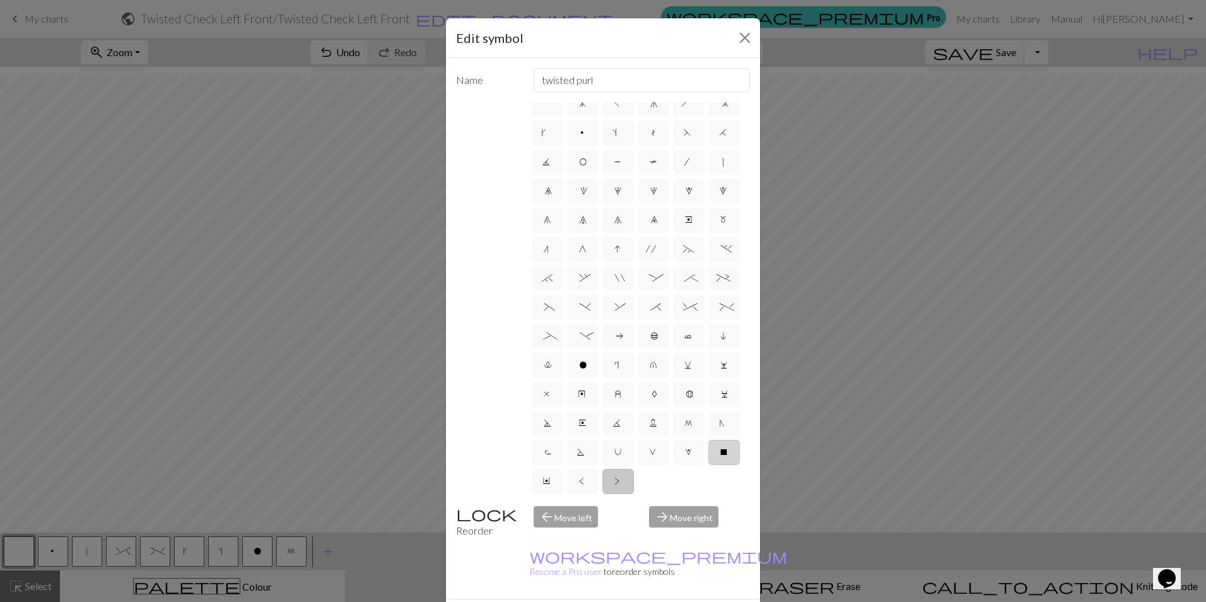
click at [719, 456] on input "X" at bounding box center [723, 460] width 8 height 8
radio input "true"
type input "no stitch"
click at [563, 468] on label "Y" at bounding box center [548, 480] width 32 height 25
click at [551, 485] on input "Y" at bounding box center [547, 489] width 8 height 8
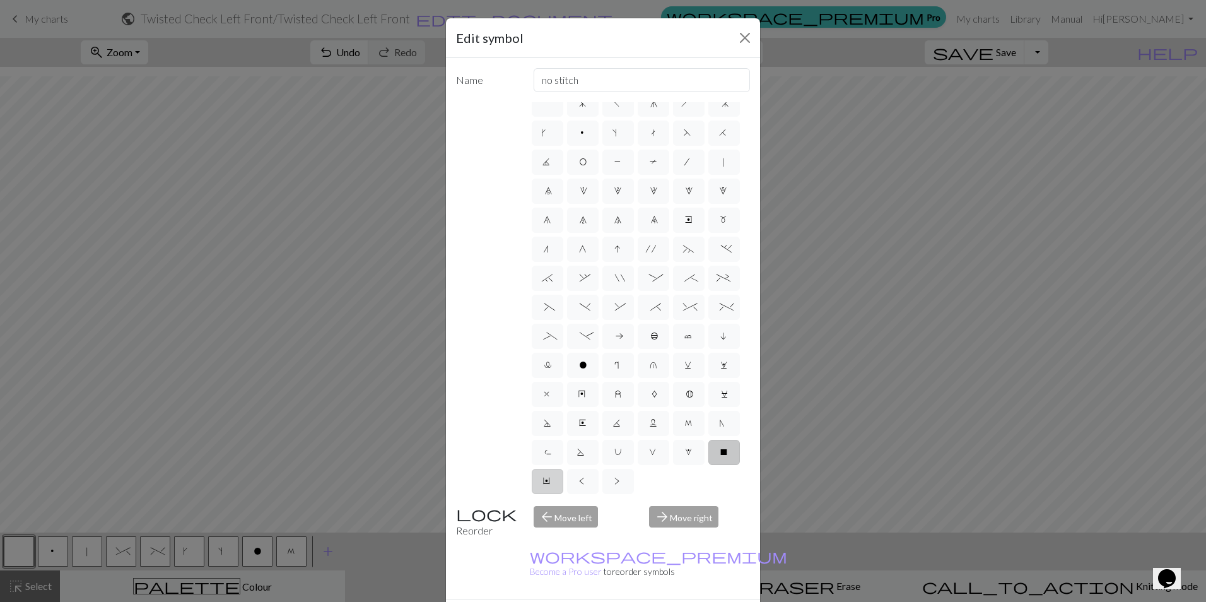
radio input "true"
type input "place bead"
click at [602, 323] on label "a" at bounding box center [618, 335] width 32 height 25
click at [614, 340] on input "a" at bounding box center [618, 344] width 8 height 8
radio input "true"
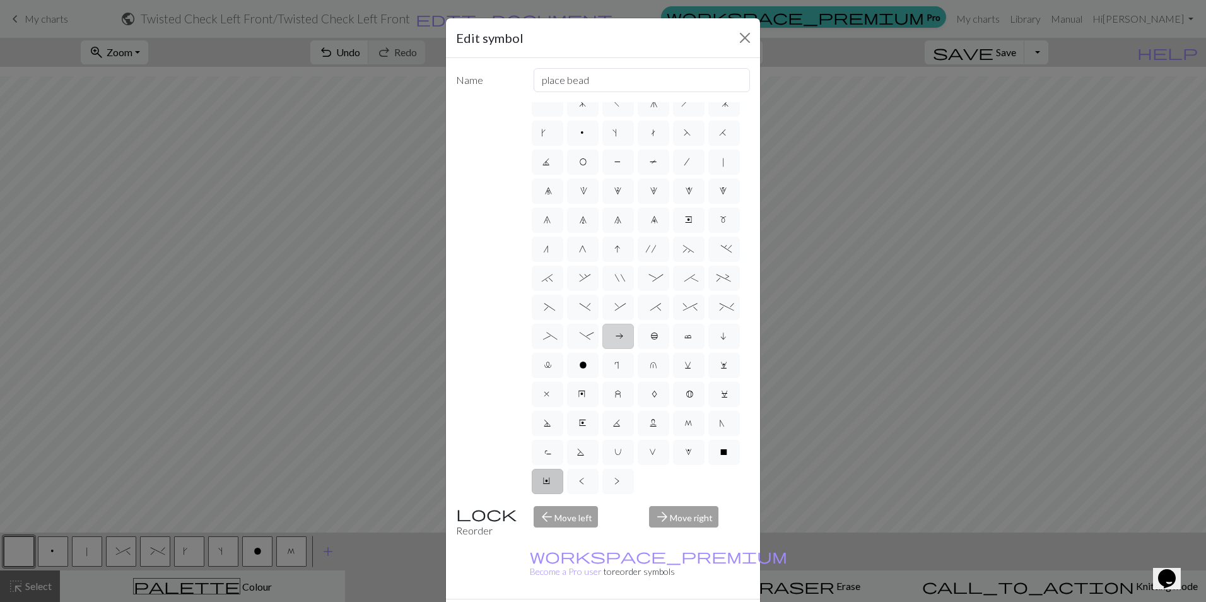
type input "Purl on WS"
click at [720, 331] on span "i" at bounding box center [724, 337] width 8 height 13
click at [720, 340] on input "i" at bounding box center [724, 344] width 8 height 8
radio input "true"
type input "skpo"
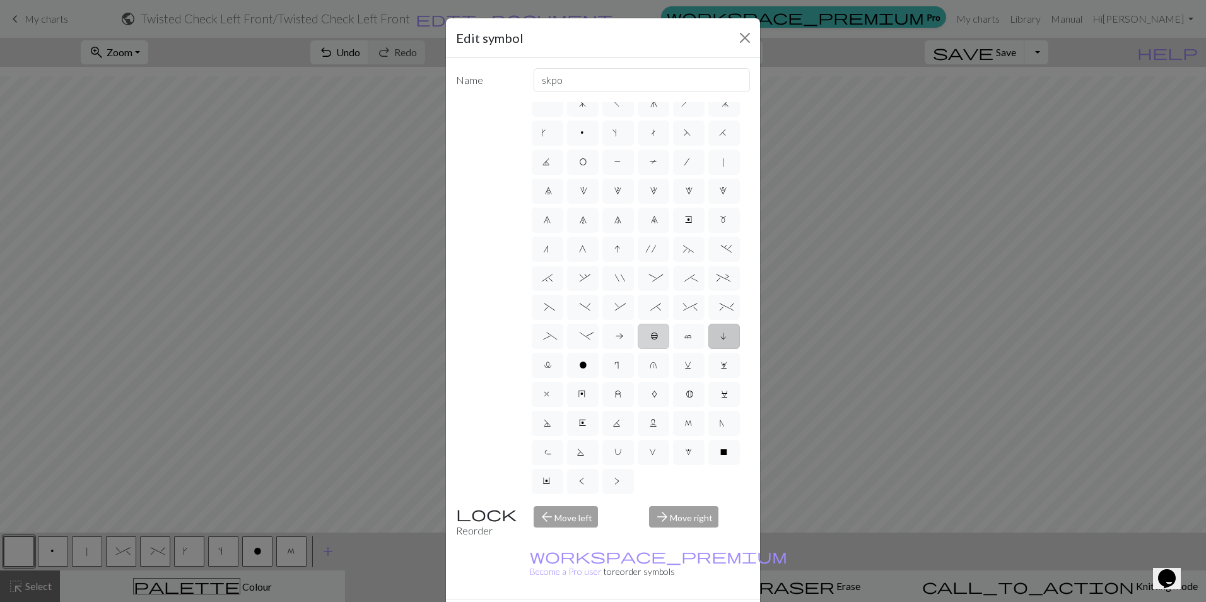
click at [650, 331] on span "b" at bounding box center [653, 337] width 6 height 13
click at [650, 340] on input "b" at bounding box center [654, 344] width 8 height 8
radio input "true"
type input "Peppercorn"
click at [673, 323] on label "c" at bounding box center [689, 335] width 32 height 25
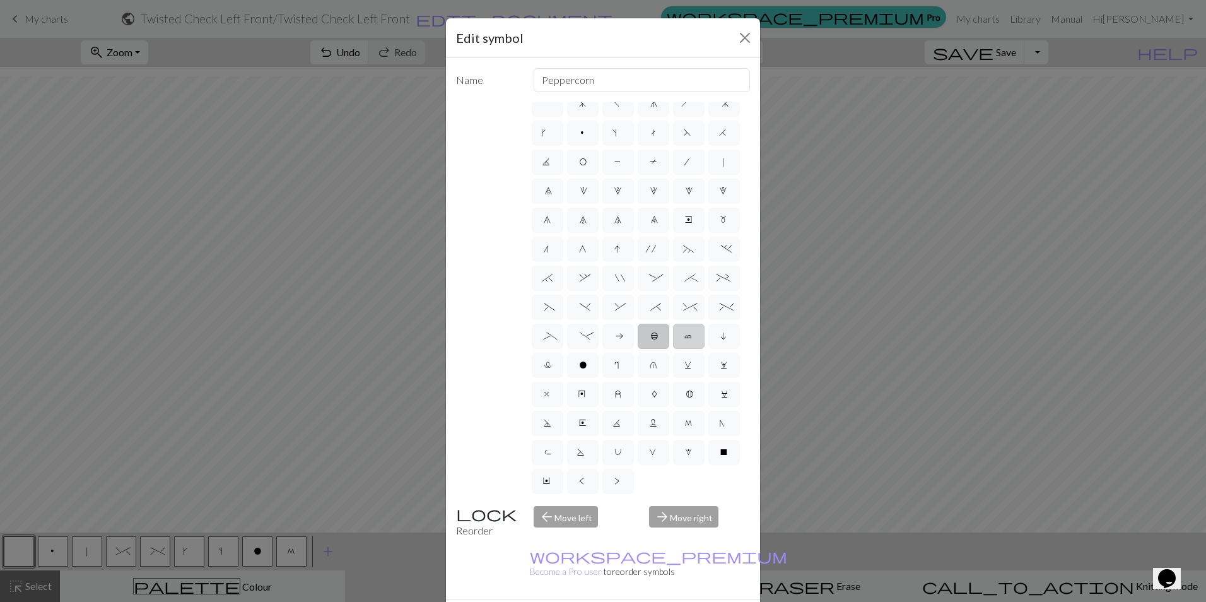
click at [684, 340] on input "c" at bounding box center [688, 344] width 8 height 8
radio input "true"
type input "Bind off"
click at [586, 170] on span "O" at bounding box center [583, 176] width 8 height 13
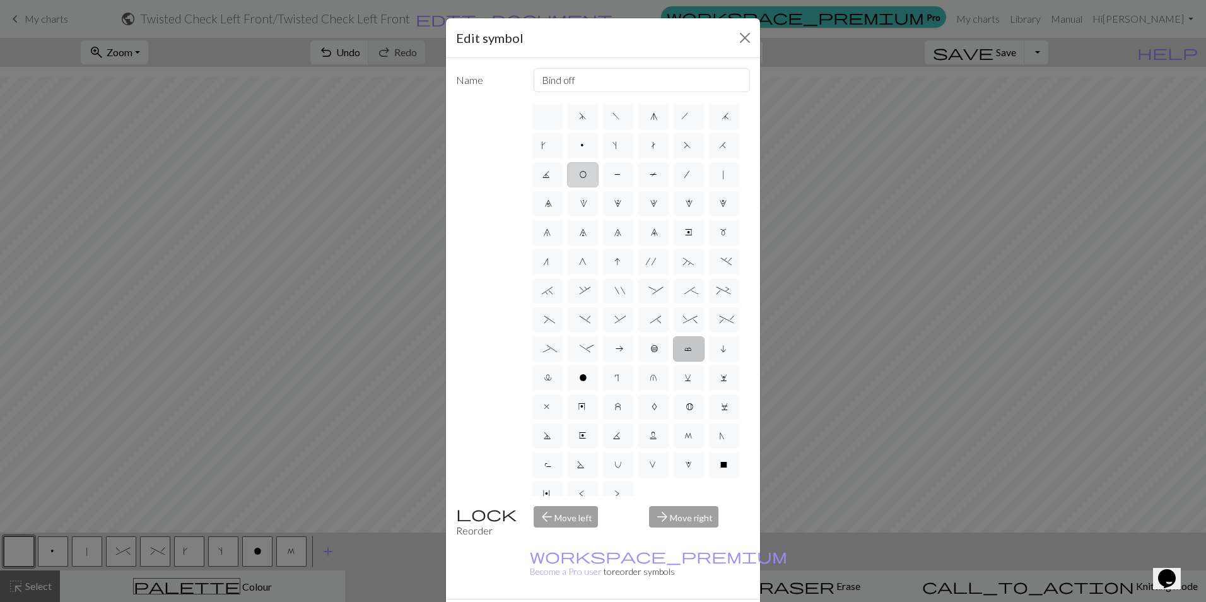
click at [587, 170] on input "O" at bounding box center [583, 170] width 8 height 8
radio input "true"
type input "yo"
click at [649, 182] on span "T" at bounding box center [653, 176] width 8 height 13
click at [649, 175] on input "T" at bounding box center [653, 170] width 8 height 8
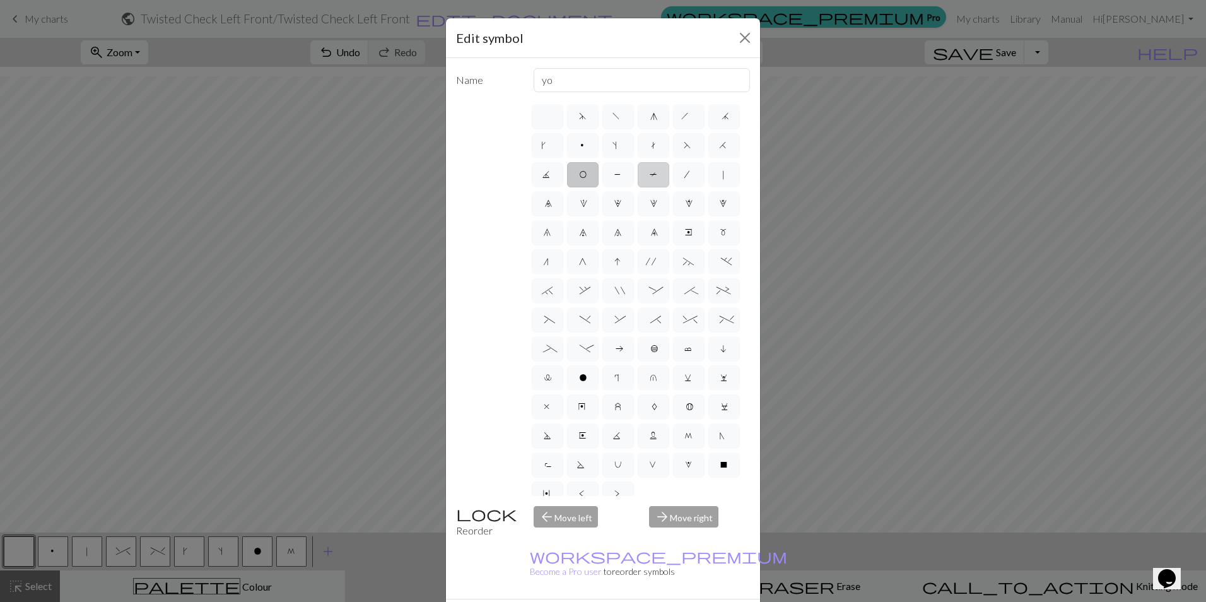
radio input "true"
type input "ptbl"
click at [585, 203] on span "1" at bounding box center [582, 205] width 6 height 13
click at [588, 203] on input "1" at bounding box center [583, 199] width 8 height 8
radio input "true"
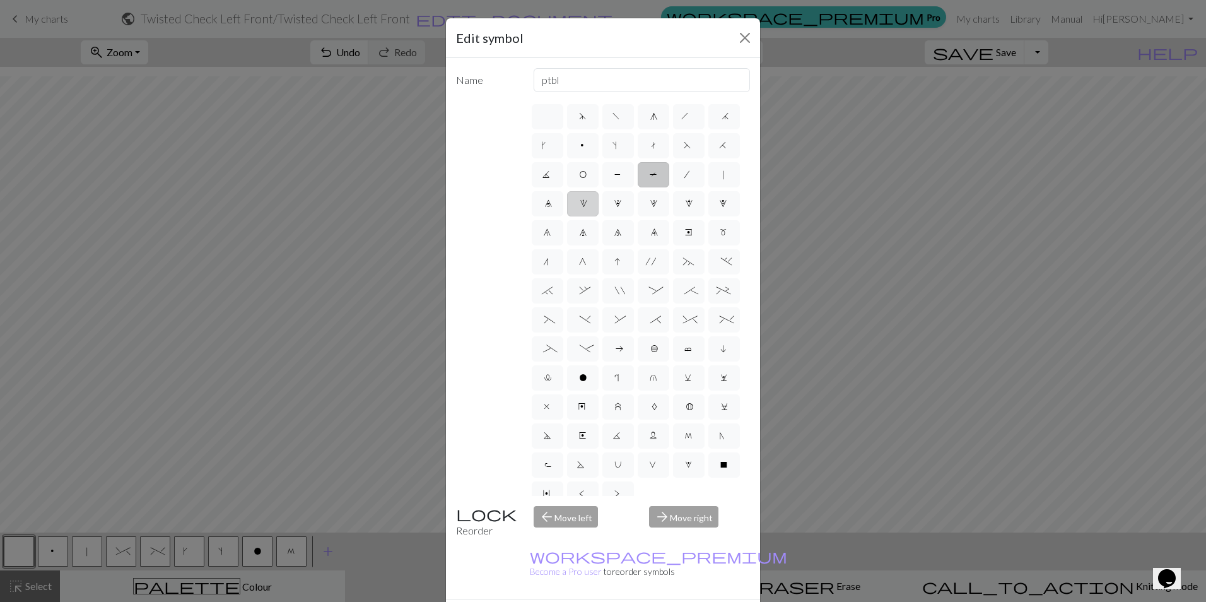
type input "increase 1"
click at [673, 187] on label "/" at bounding box center [689, 174] width 32 height 25
click at [684, 175] on input "/" at bounding box center [688, 170] width 8 height 8
radio input "true"
type input "right leaning decrease"
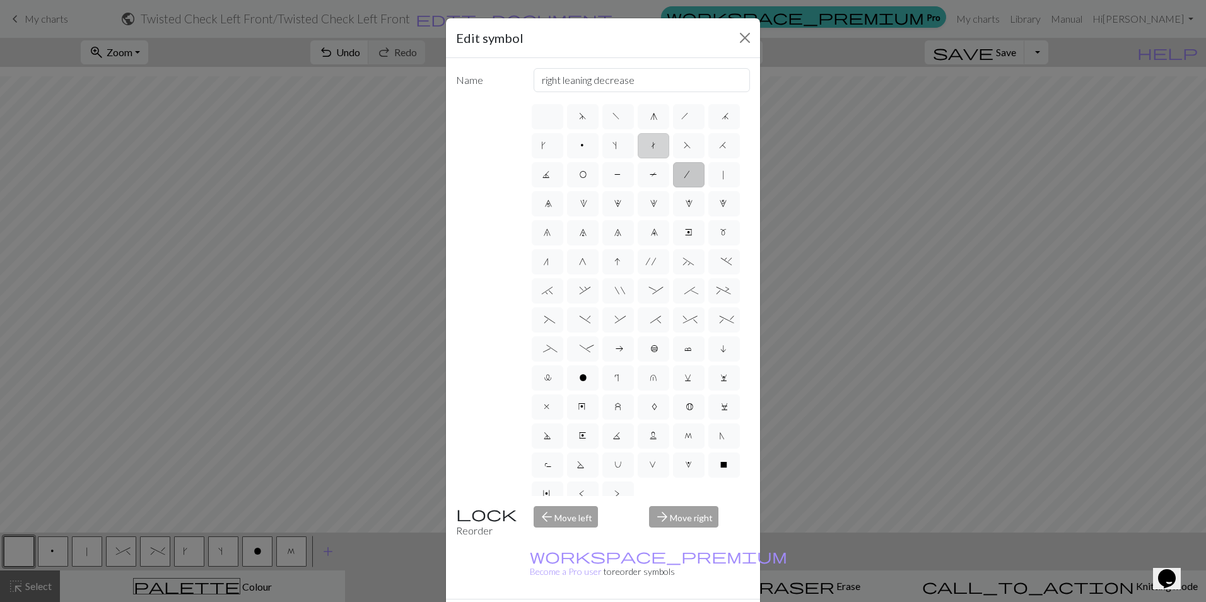
drag, startPoint x: 690, startPoint y: 144, endPoint x: 625, endPoint y: 142, distance: 65.0
click at [669, 144] on label "t" at bounding box center [653, 145] width 32 height 25
click at [658, 144] on input "t" at bounding box center [653, 141] width 8 height 8
radio input "true"
type input "ktbl"
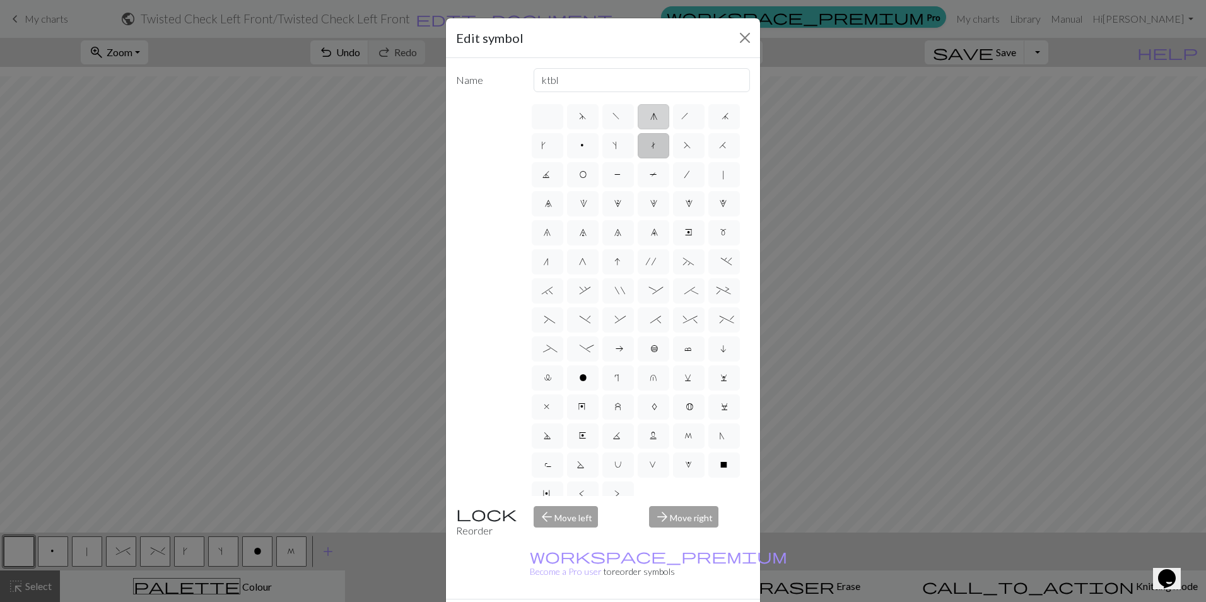
click at [651, 120] on span "g" at bounding box center [653, 118] width 6 height 13
click at [651, 117] on input "g" at bounding box center [654, 112] width 8 height 8
radio input "true"
type input "sk2p"
click at [614, 116] on span "f" at bounding box center [617, 118] width 11 height 13
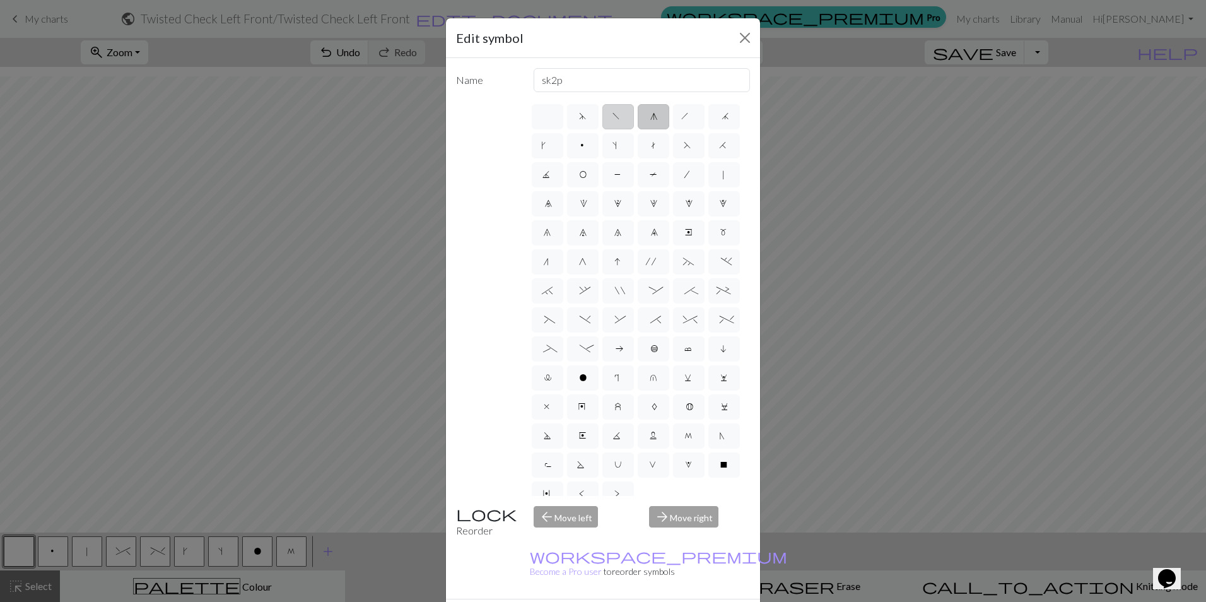
click at [614, 116] on input "f" at bounding box center [616, 112] width 8 height 8
radio input "true"
type input "left leaning decrease"
click at [537, 119] on label at bounding box center [548, 116] width 32 height 25
click at [547, 117] on input "radio" at bounding box center [551, 112] width 8 height 8
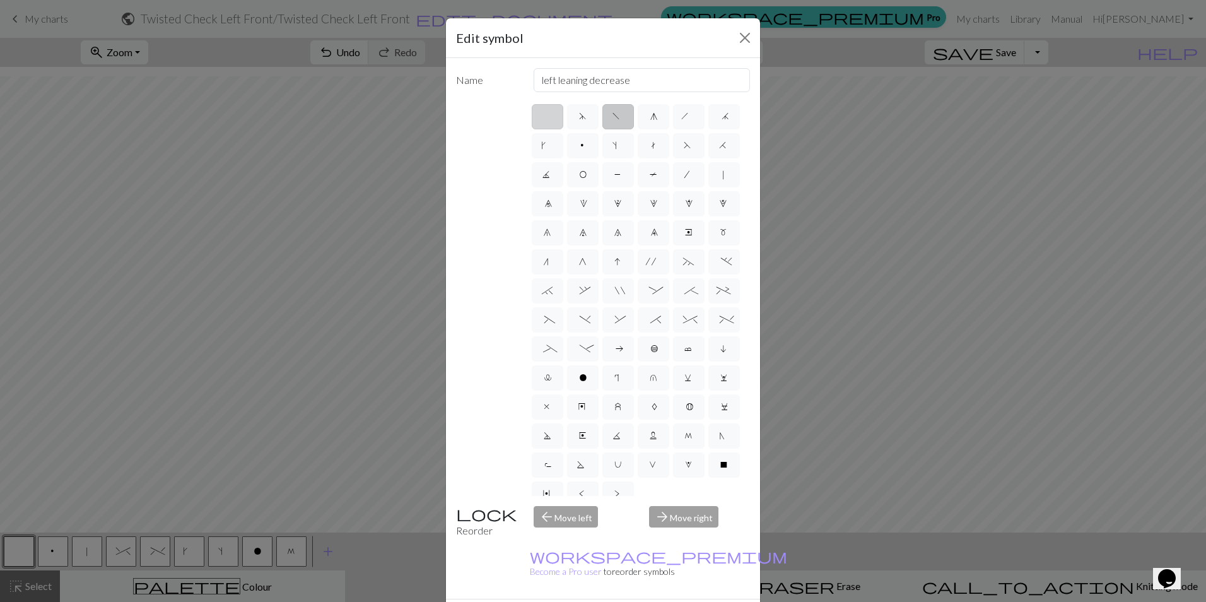
radio input "true"
type input "Knit"
click at [677, 120] on label "h" at bounding box center [689, 116] width 32 height 25
click at [681, 117] on input "h" at bounding box center [685, 112] width 8 height 8
radio input "true"
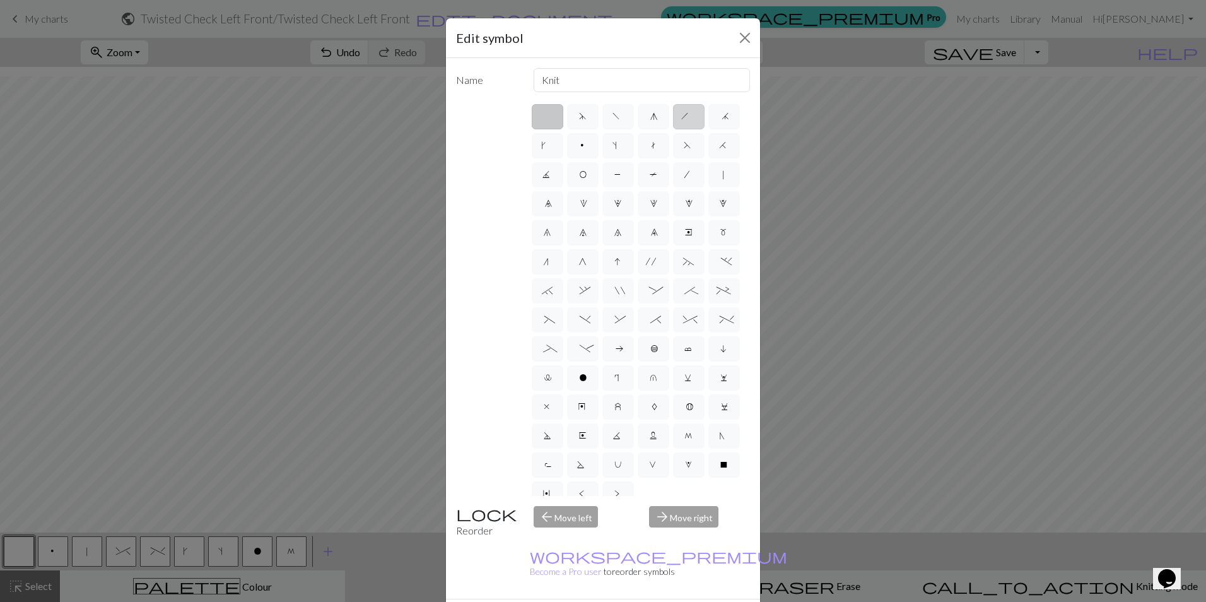
type input "right leaning decrease"
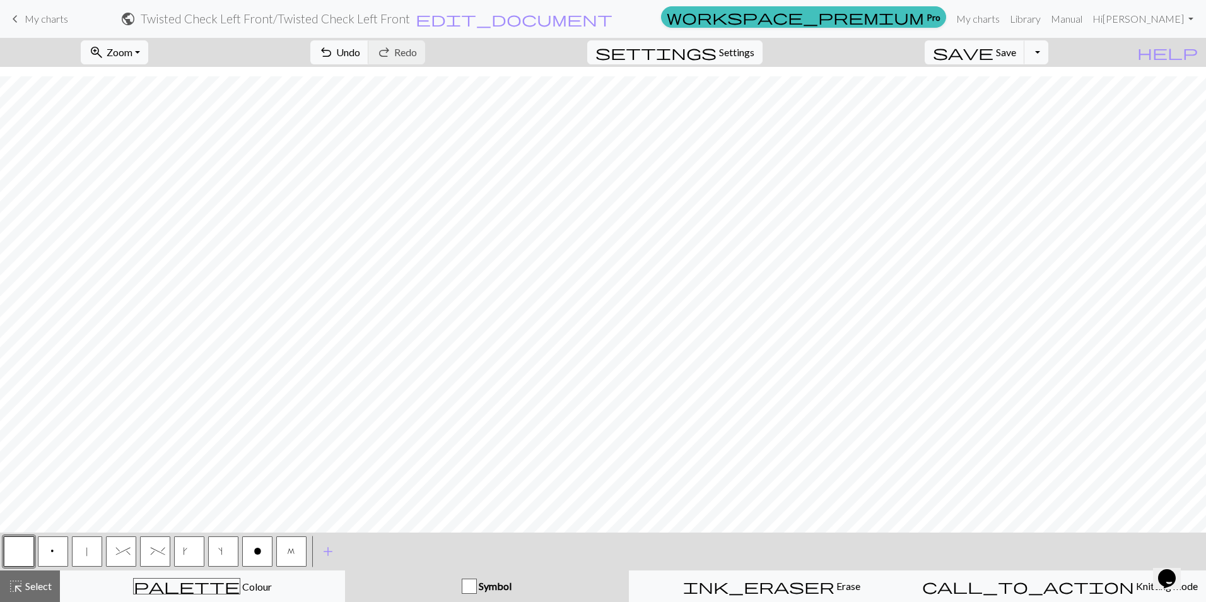
click at [84, 545] on button "|" at bounding box center [87, 551] width 30 height 30
click at [119, 554] on span "^" at bounding box center [121, 552] width 11 height 13
click at [360, 57] on span "Undo" at bounding box center [348, 52] width 24 height 12
click at [360, 51] on span "Undo" at bounding box center [348, 52] width 24 height 12
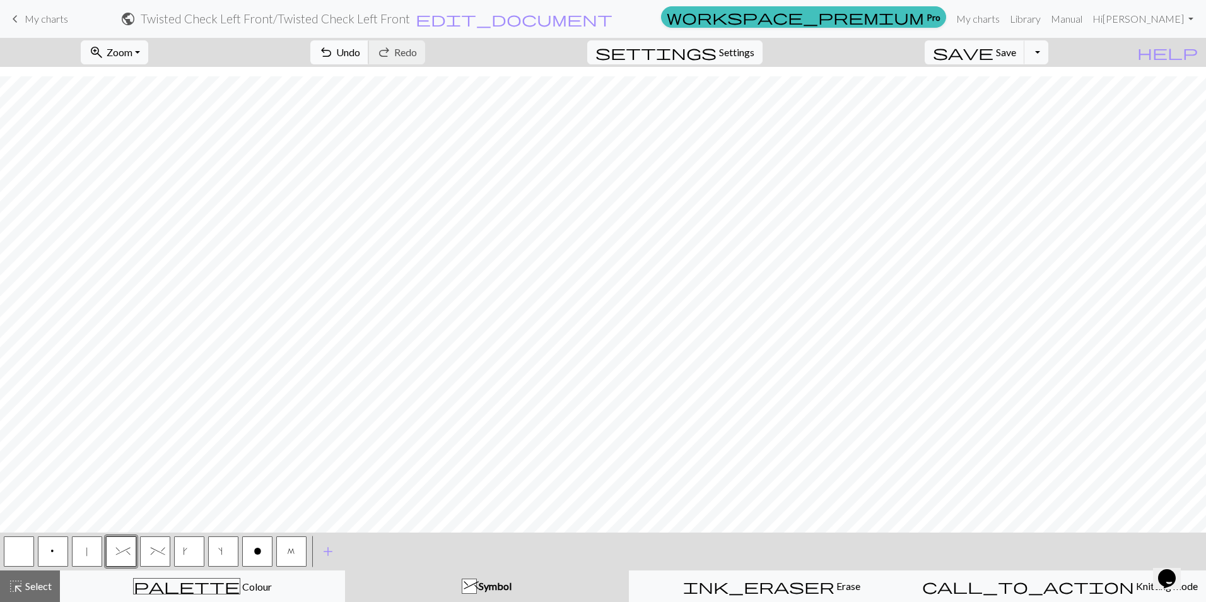
click at [334, 54] on span "undo" at bounding box center [325, 53] width 15 height 18
click at [334, 55] on span "undo" at bounding box center [325, 53] width 15 height 18
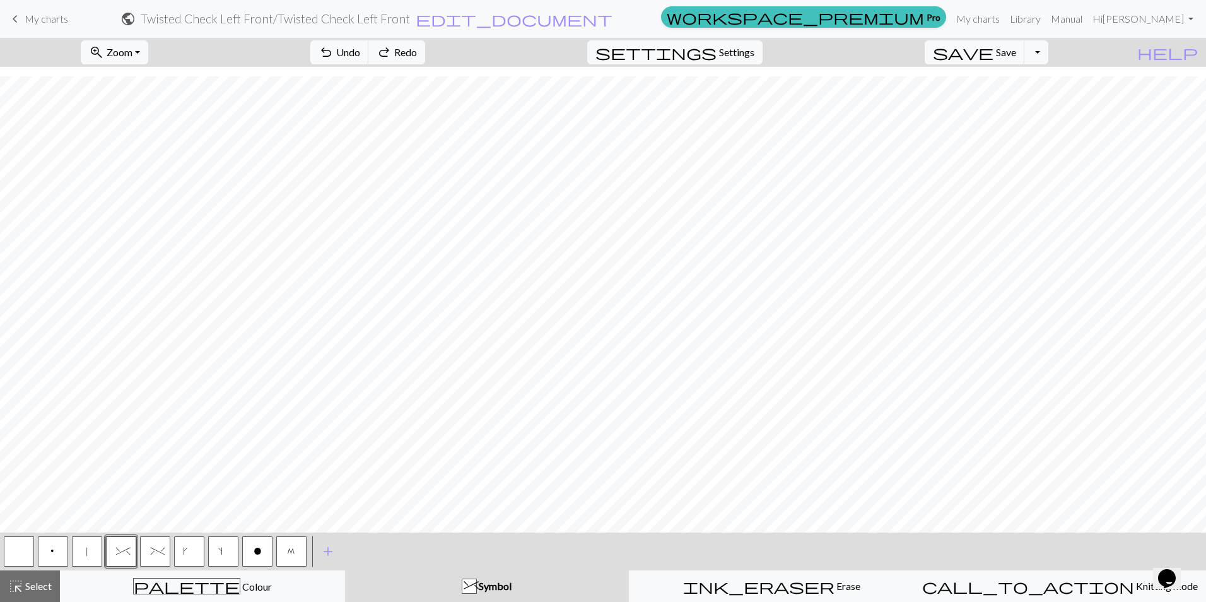
click at [90, 552] on button "|" at bounding box center [87, 551] width 30 height 30
click at [120, 555] on span "^" at bounding box center [121, 552] width 11 height 13
click at [93, 549] on button "|" at bounding box center [87, 551] width 30 height 30
click at [124, 548] on span "^" at bounding box center [121, 552] width 11 height 13
click at [11, 547] on button "button" at bounding box center [19, 551] width 30 height 30
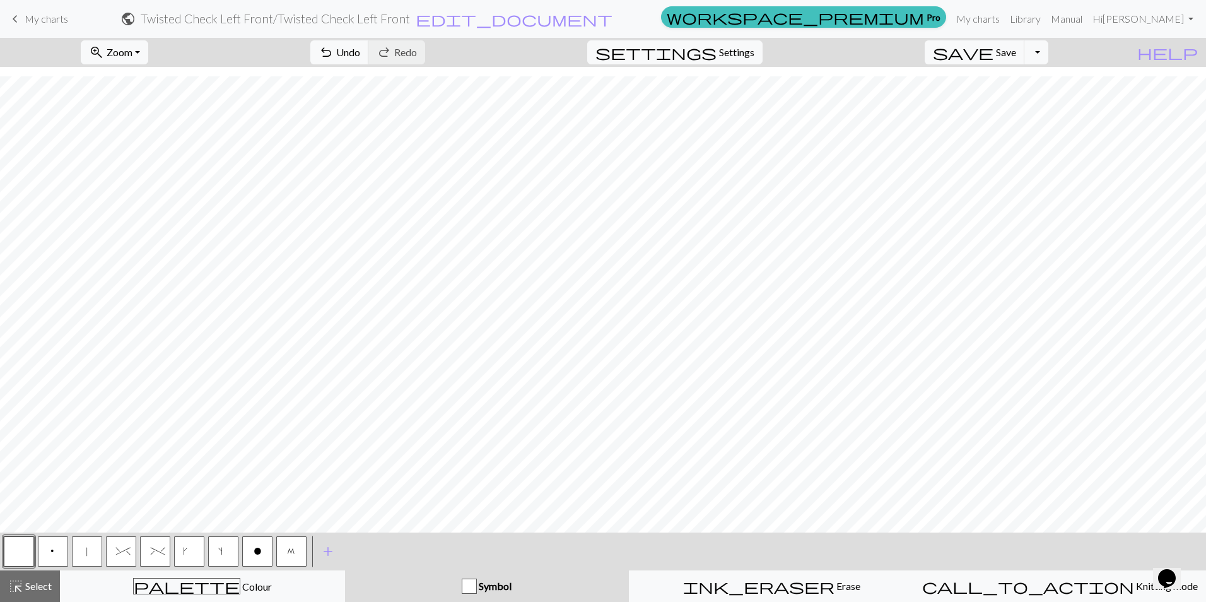
click at [192, 551] on button "k" at bounding box center [189, 551] width 30 height 30
click at [286, 547] on button "M" at bounding box center [291, 551] width 30 height 30
click at [116, 555] on span "^" at bounding box center [121, 552] width 11 height 13
click at [18, 543] on button "button" at bounding box center [19, 551] width 30 height 30
click at [13, 550] on button "button" at bounding box center [19, 551] width 30 height 30
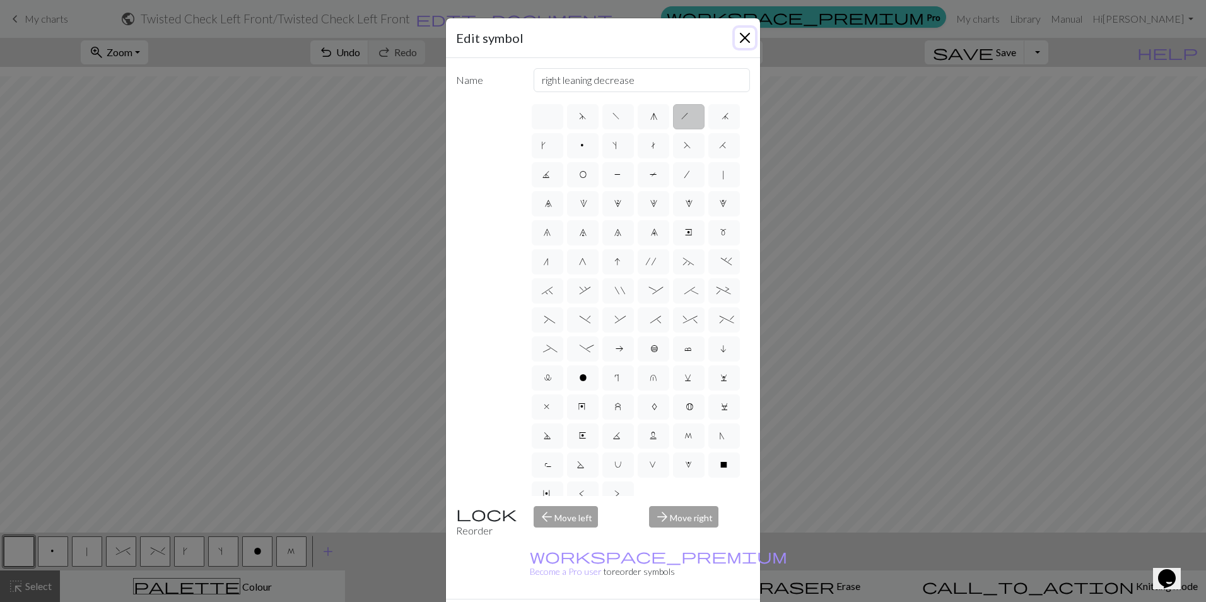
click at [735, 29] on button "Close" at bounding box center [745, 38] width 20 height 20
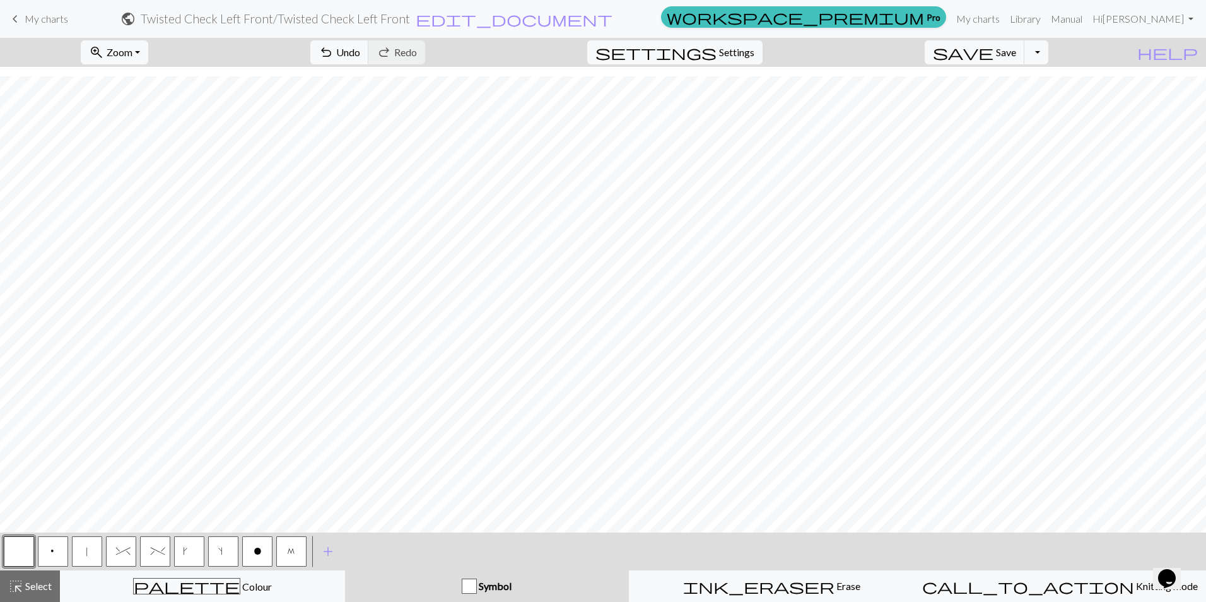
click at [126, 550] on span "^" at bounding box center [121, 552] width 11 height 13
click at [155, 552] on span "%" at bounding box center [155, 552] width 9 height 13
drag, startPoint x: 126, startPoint y: 552, endPoint x: 144, endPoint y: 549, distance: 17.8
click at [126, 551] on span "^" at bounding box center [121, 552] width 11 height 13
click at [151, 550] on span "%" at bounding box center [155, 552] width 9 height 13
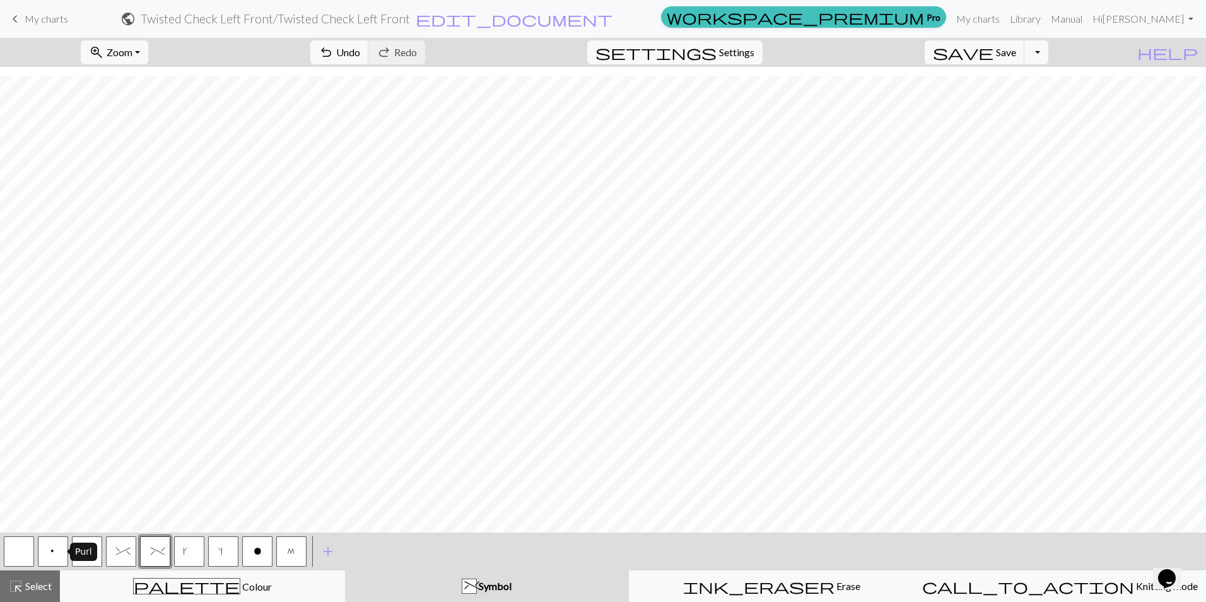
drag, startPoint x: 49, startPoint y: 554, endPoint x: 62, endPoint y: 552, distance: 13.5
click at [49, 554] on button "p" at bounding box center [53, 551] width 30 height 30
click at [151, 554] on span "%" at bounding box center [155, 552] width 9 height 13
click at [84, 554] on button "|" at bounding box center [87, 551] width 30 height 30
click at [51, 540] on button "p" at bounding box center [53, 551] width 30 height 30
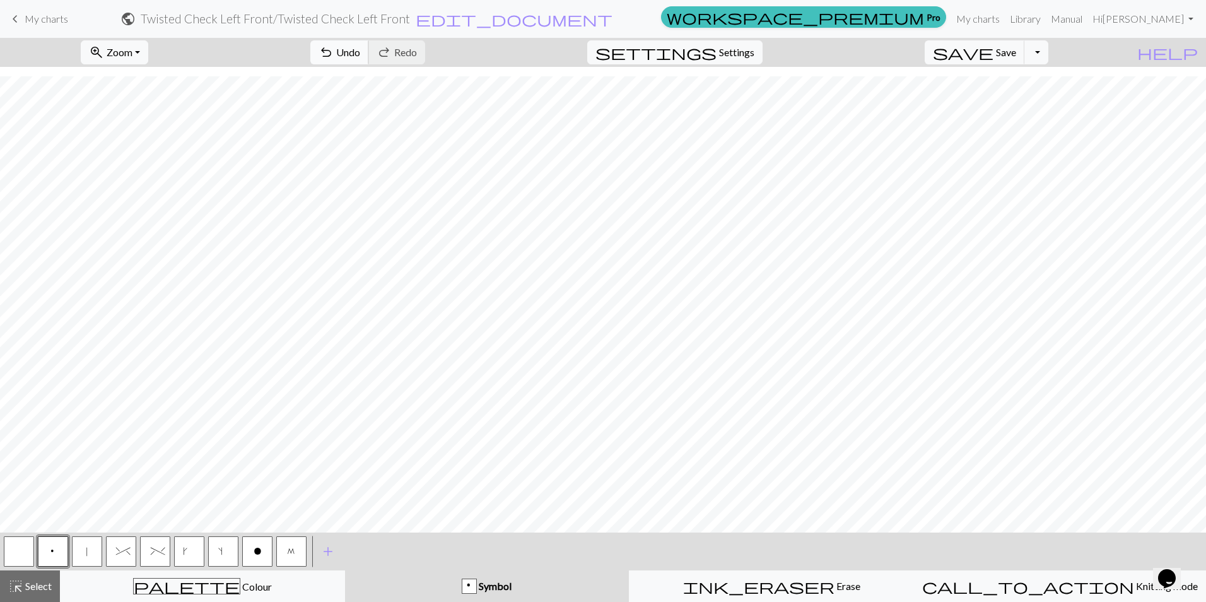
click at [369, 52] on button "undo Undo Undo" at bounding box center [339, 52] width 59 height 24
click at [334, 52] on span "undo" at bounding box center [325, 53] width 15 height 18
click at [360, 57] on span "Undo" at bounding box center [348, 52] width 24 height 12
click at [90, 549] on button "|" at bounding box center [87, 551] width 30 height 30
click at [49, 551] on button "p" at bounding box center [53, 551] width 30 height 30
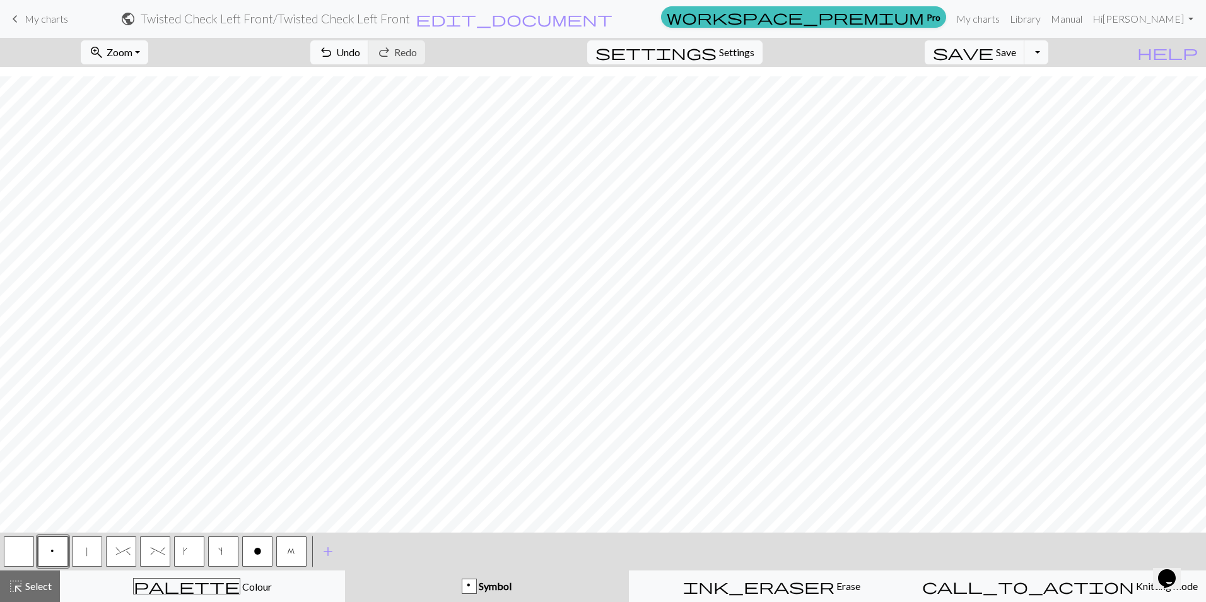
click at [88, 543] on button "|" at bounding box center [87, 551] width 30 height 30
click at [334, 52] on span "undo" at bounding box center [325, 53] width 15 height 18
click at [163, 554] on button "%" at bounding box center [155, 551] width 30 height 30
click at [91, 552] on button "|" at bounding box center [87, 551] width 30 height 30
drag, startPoint x: 16, startPoint y: 554, endPoint x: 43, endPoint y: 550, distance: 26.8
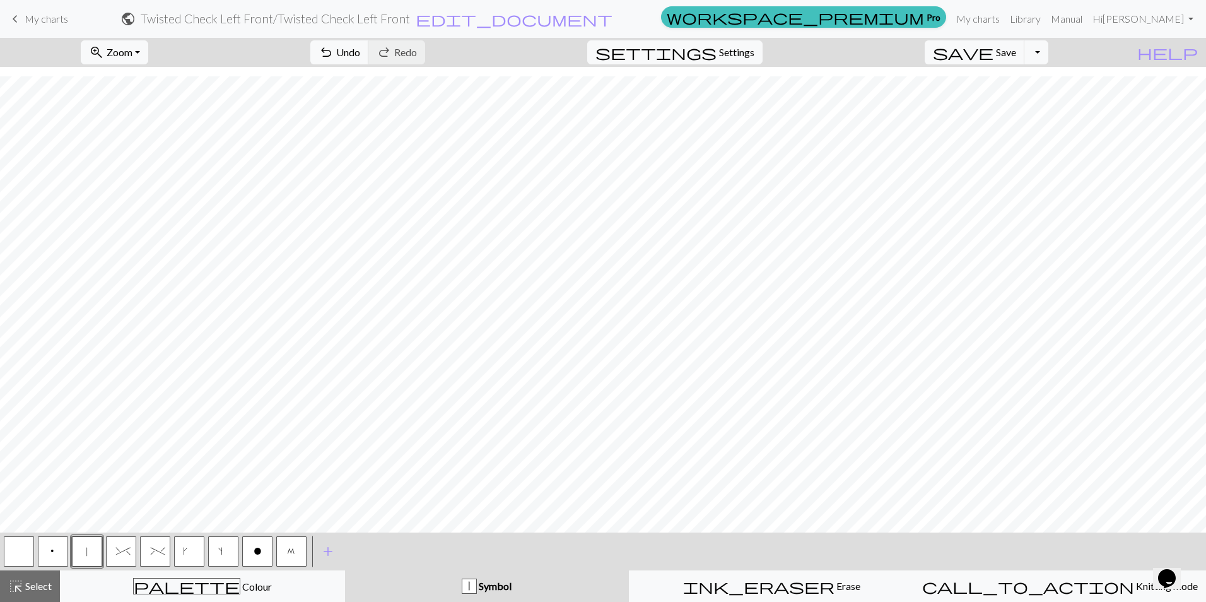
click at [18, 552] on button "button" at bounding box center [19, 551] width 30 height 30
click at [190, 552] on span "k" at bounding box center [189, 552] width 14 height 13
click at [13, 553] on button "button" at bounding box center [19, 551] width 30 height 30
click at [190, 556] on span "k" at bounding box center [189, 552] width 14 height 13
drag, startPoint x: 21, startPoint y: 549, endPoint x: 363, endPoint y: 526, distance: 343.1
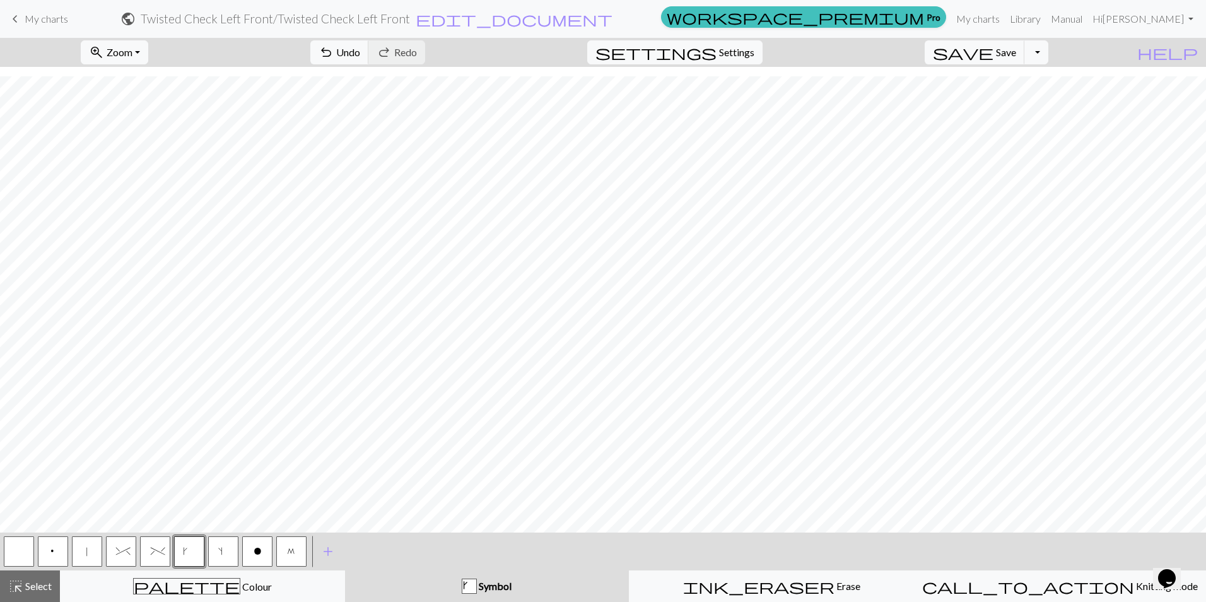
click at [21, 548] on button "button" at bounding box center [19, 551] width 30 height 30
click at [15, 545] on button "button" at bounding box center [19, 551] width 30 height 30
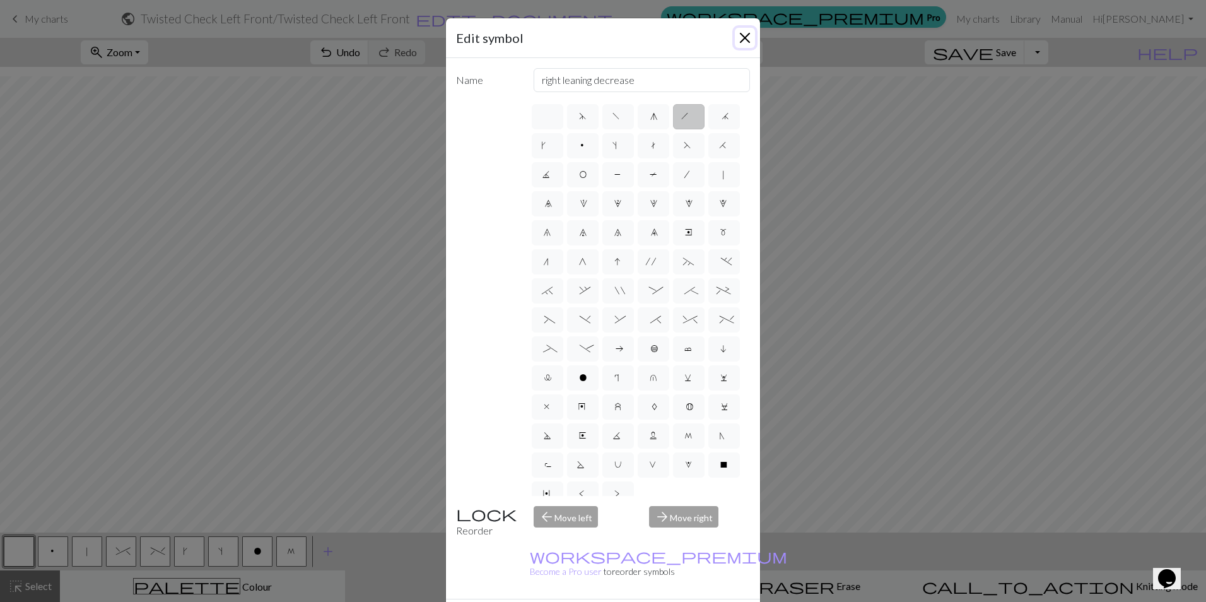
click at [739, 37] on button "Close" at bounding box center [745, 38] width 20 height 20
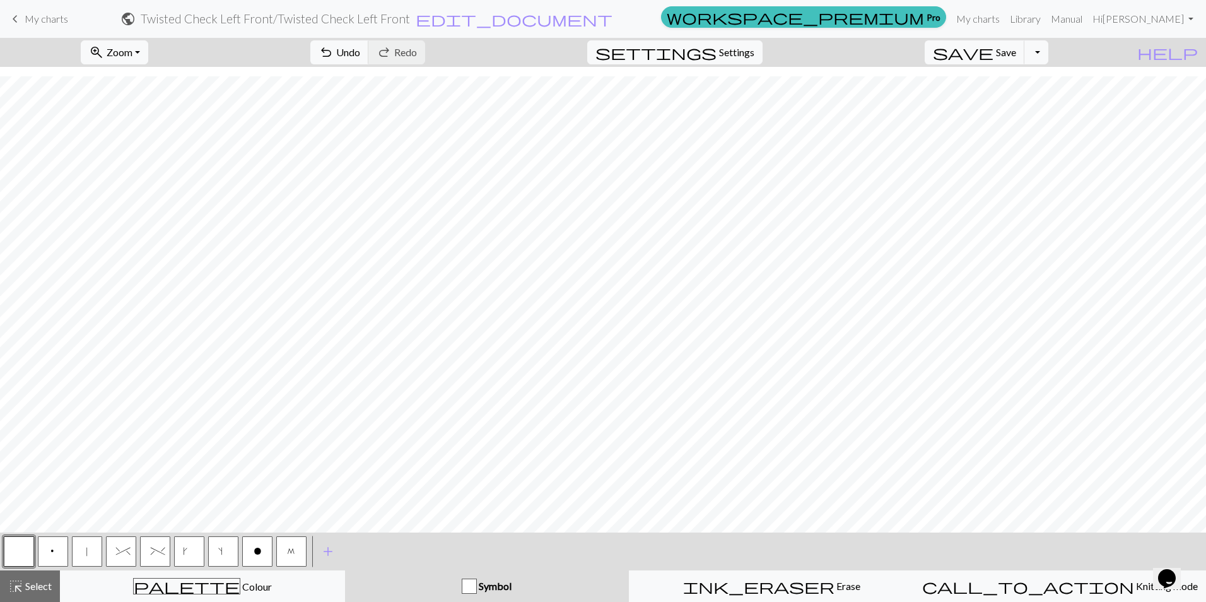
click at [189, 546] on span "k" at bounding box center [189, 552] width 14 height 13
click at [86, 552] on span "|" at bounding box center [87, 552] width 6 height 13
click at [291, 549] on span "M" at bounding box center [291, 552] width 9 height 13
click at [84, 549] on button "|" at bounding box center [87, 551] width 30 height 30
click at [57, 553] on button "p" at bounding box center [53, 551] width 30 height 30
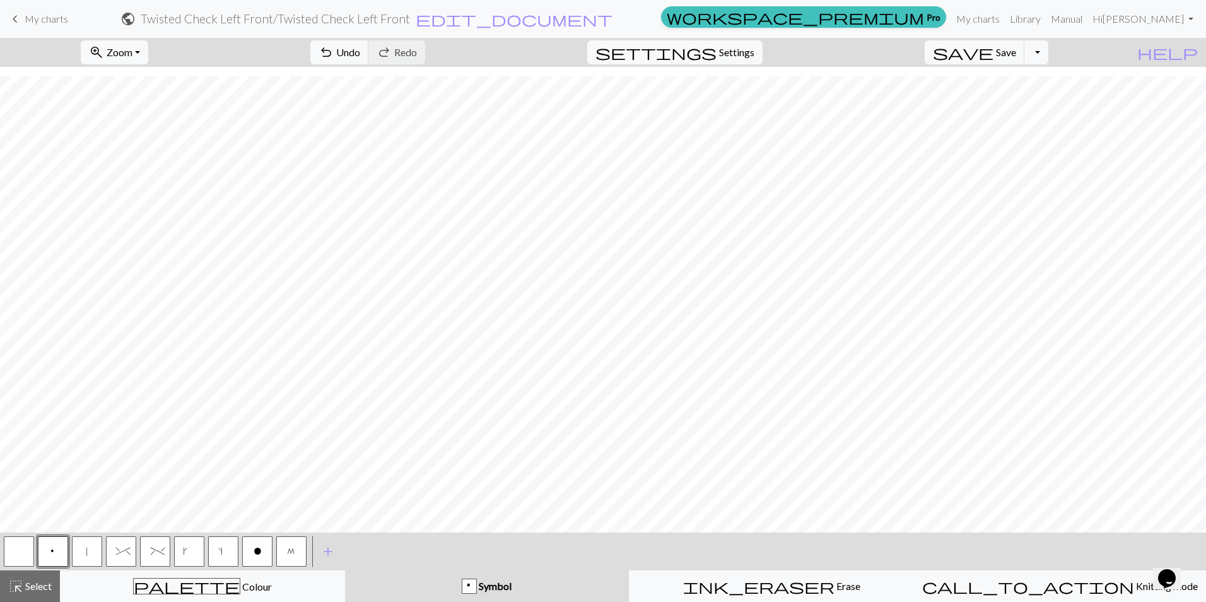
click at [81, 547] on button "|" at bounding box center [87, 551] width 30 height 30
click at [119, 550] on span "^" at bounding box center [121, 552] width 11 height 13
click at [82, 552] on button "|" at bounding box center [87, 551] width 30 height 30
click at [147, 555] on button "%" at bounding box center [155, 551] width 30 height 30
drag, startPoint x: 116, startPoint y: 556, endPoint x: 295, endPoint y: 523, distance: 182.2
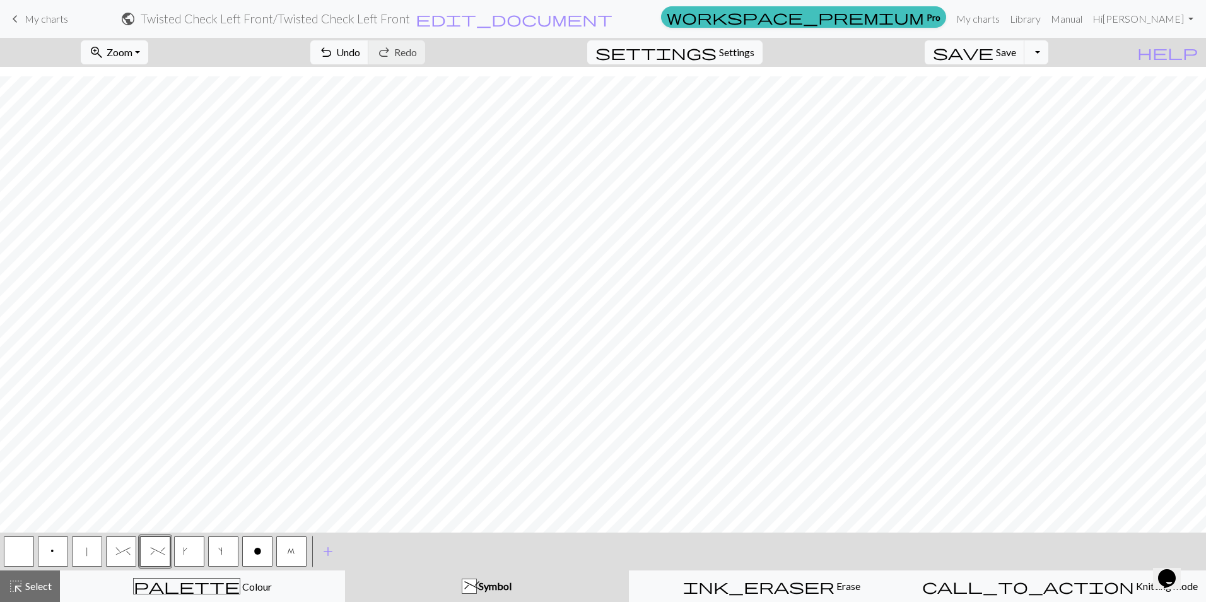
click at [117, 556] on span "^" at bounding box center [121, 552] width 11 height 13
click at [85, 551] on span "|" at bounding box center [87, 552] width 6 height 13
click at [157, 550] on span "%" at bounding box center [155, 552] width 9 height 13
click at [48, 551] on button "p" at bounding box center [53, 551] width 30 height 30
click at [151, 550] on span "%" at bounding box center [155, 552] width 9 height 13
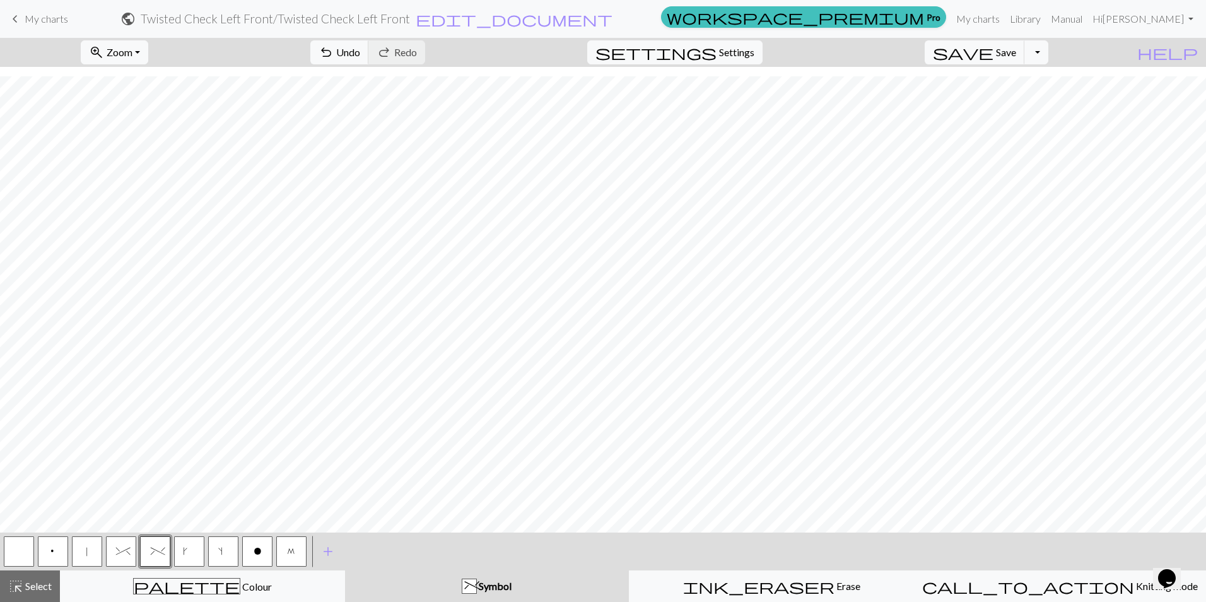
click at [55, 552] on span "p" at bounding box center [53, 552] width 8 height 13
click at [154, 552] on span "%" at bounding box center [155, 552] width 9 height 13
click at [89, 549] on span "|" at bounding box center [87, 552] width 6 height 13
click at [54, 549] on span "p" at bounding box center [53, 552] width 8 height 13
click at [81, 549] on button "|" at bounding box center [87, 551] width 30 height 30
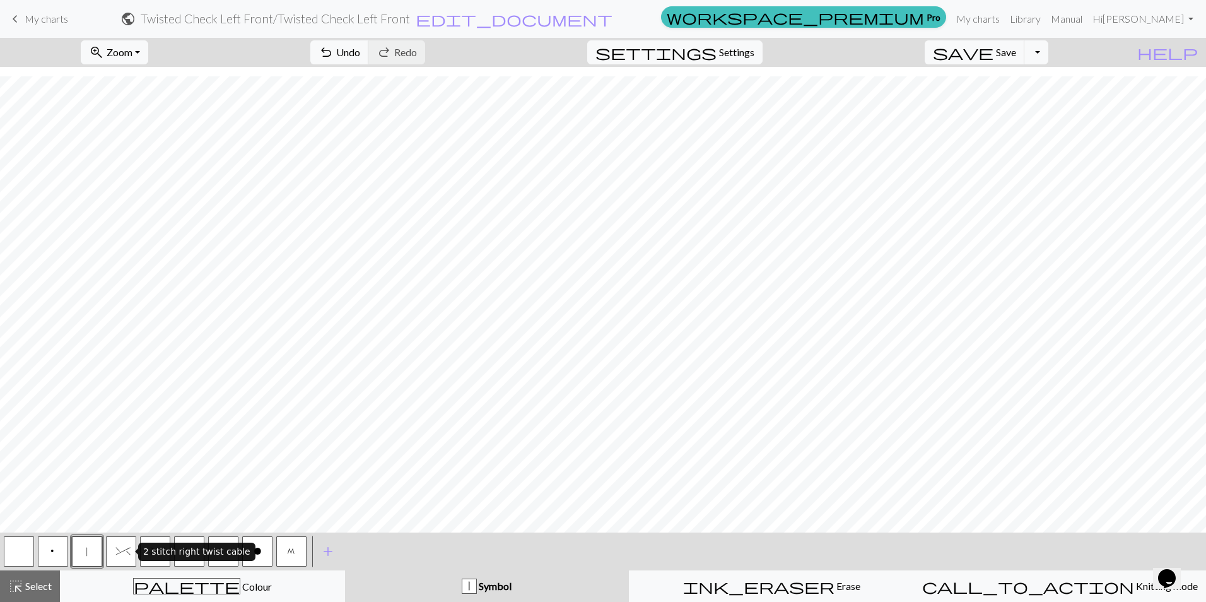
drag, startPoint x: 118, startPoint y: 553, endPoint x: 176, endPoint y: 531, distance: 62.1
click at [118, 552] on span "^" at bounding box center [121, 552] width 11 height 13
click at [85, 548] on span "|" at bounding box center [87, 552] width 6 height 13
click at [187, 553] on span "k" at bounding box center [189, 552] width 14 height 13
drag, startPoint x: 154, startPoint y: 554, endPoint x: 217, endPoint y: 542, distance: 64.1
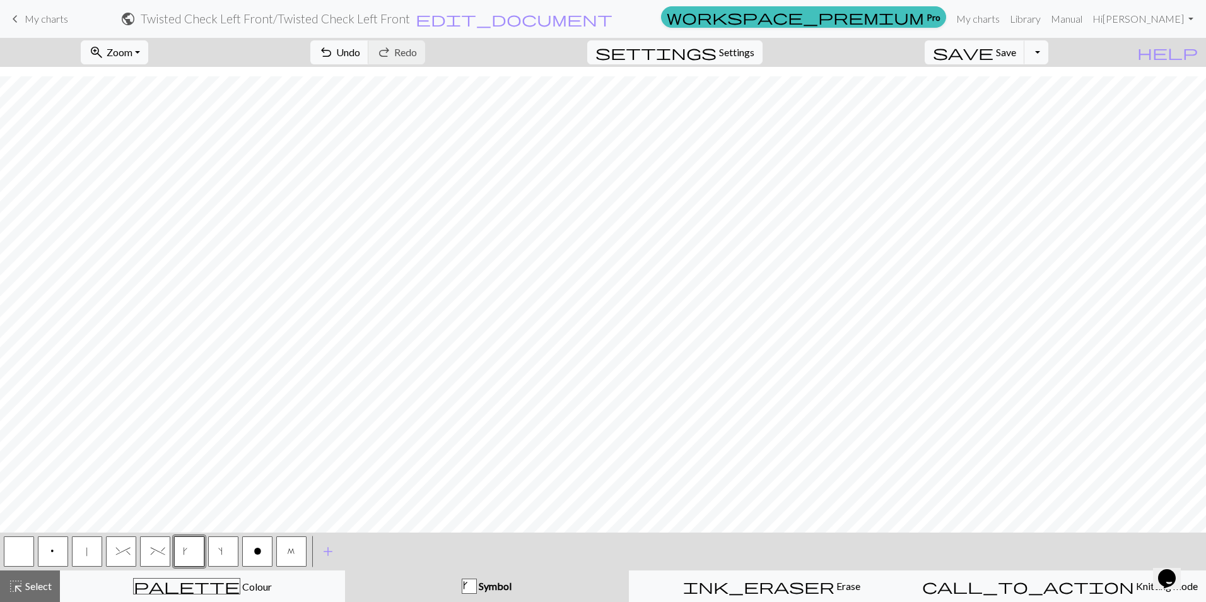
click at [154, 553] on span "%" at bounding box center [155, 552] width 9 height 13
click at [112, 557] on button "^" at bounding box center [121, 551] width 30 height 30
click at [156, 549] on span "%" at bounding box center [155, 552] width 9 height 13
drag, startPoint x: 88, startPoint y: 544, endPoint x: 96, endPoint y: 541, distance: 8.8
click at [89, 543] on button "|" at bounding box center [87, 551] width 30 height 30
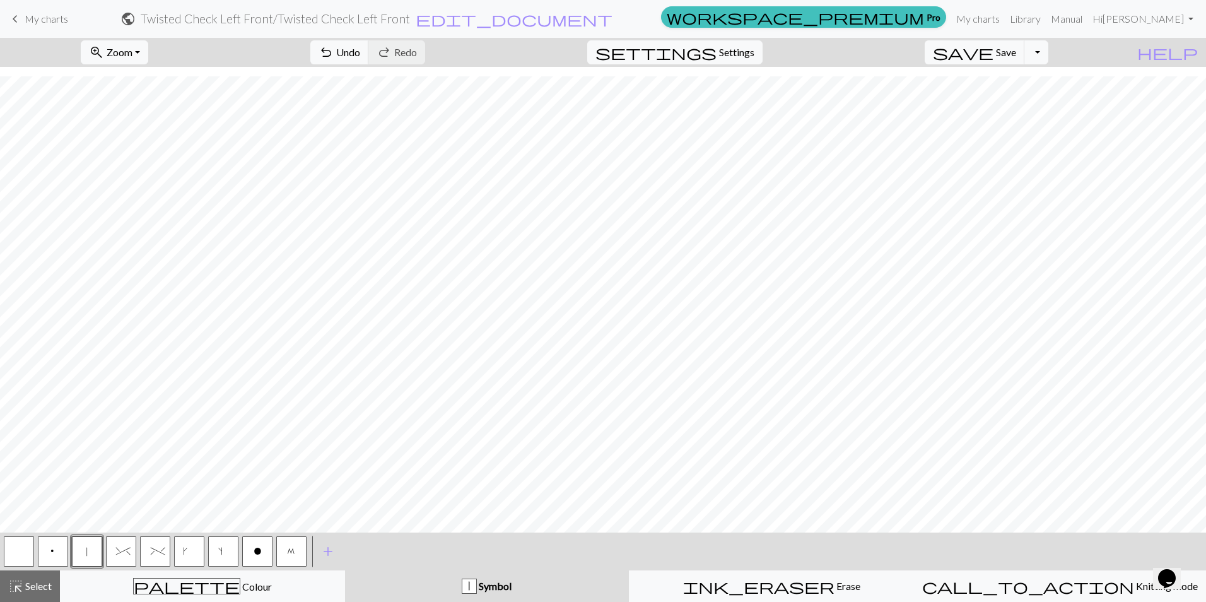
click at [58, 549] on button "p" at bounding box center [53, 551] width 30 height 30
click at [160, 547] on span "%" at bounding box center [155, 552] width 9 height 13
click at [117, 555] on span "^" at bounding box center [121, 552] width 11 height 13
click at [42, 553] on button "p" at bounding box center [53, 551] width 30 height 30
click at [151, 552] on span "%" at bounding box center [155, 552] width 9 height 13
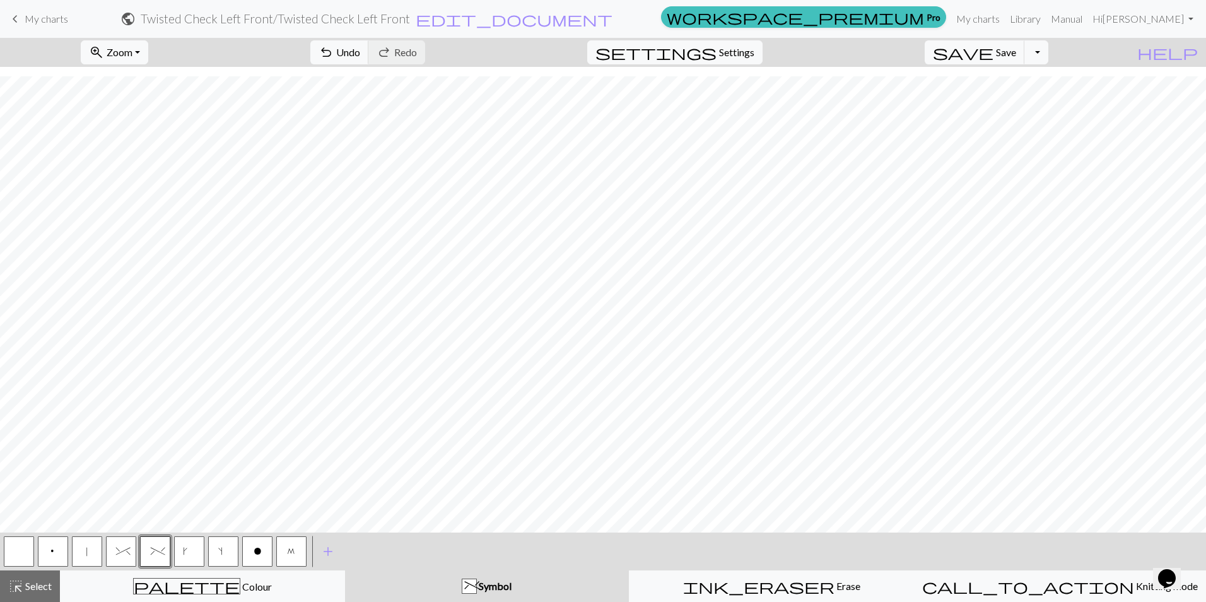
click at [84, 552] on button "|" at bounding box center [87, 551] width 30 height 30
click at [44, 557] on button "p" at bounding box center [53, 551] width 30 height 30
click at [50, 549] on span "p" at bounding box center [53, 552] width 8 height 13
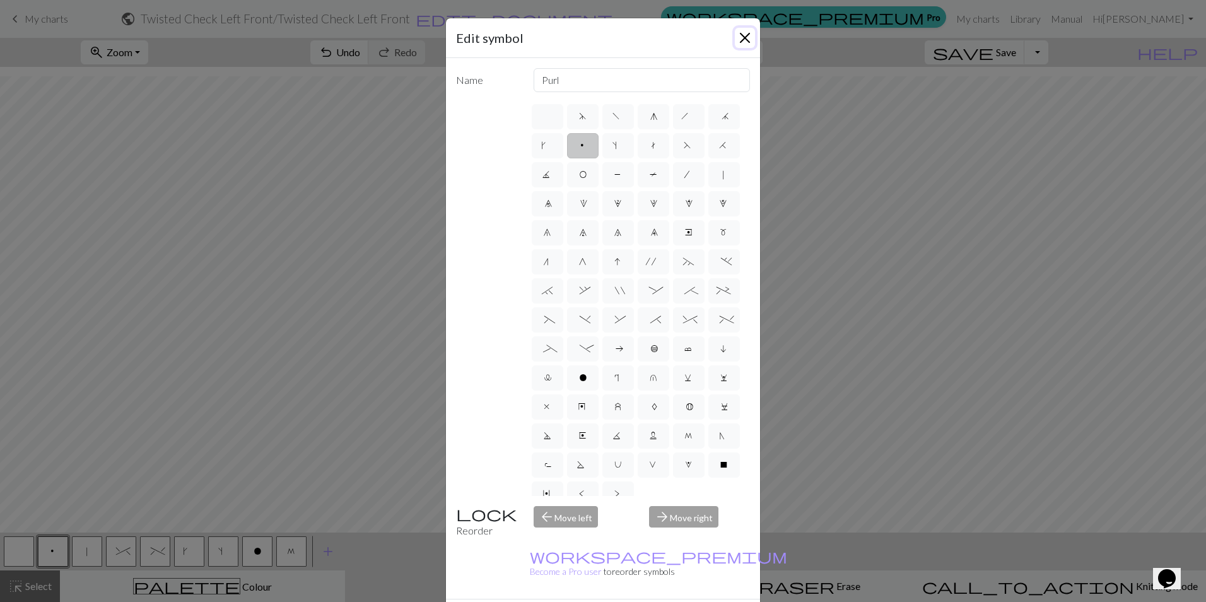
click at [741, 32] on button "Close" at bounding box center [745, 38] width 20 height 20
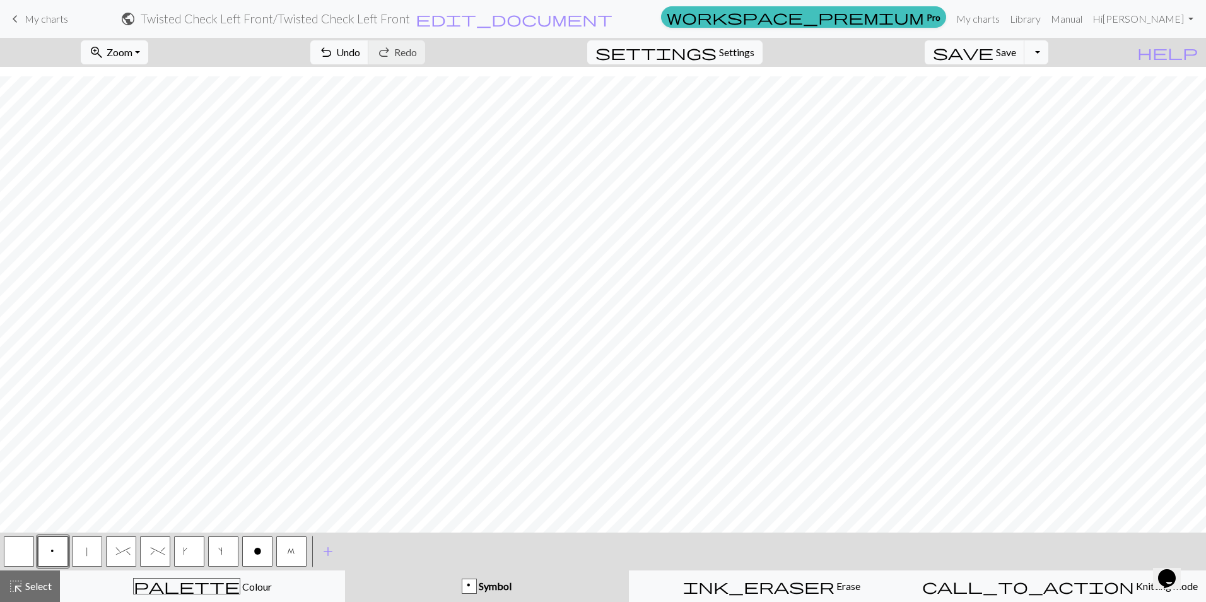
click at [26, 550] on button "button" at bounding box center [19, 551] width 30 height 30
click at [46, 554] on button "p" at bounding box center [53, 551] width 30 height 30
click at [85, 560] on button "|" at bounding box center [87, 551] width 30 height 30
click at [158, 551] on span "%" at bounding box center [155, 552] width 9 height 13
click at [90, 550] on button "|" at bounding box center [87, 551] width 30 height 30
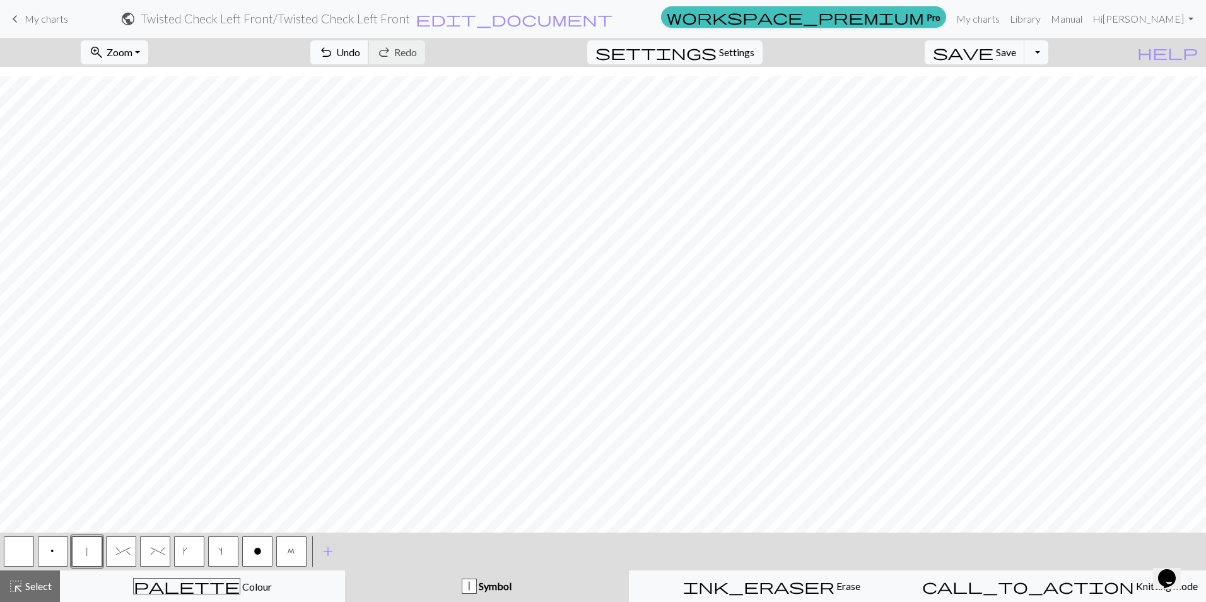
click at [360, 57] on span "Undo" at bounding box center [348, 52] width 24 height 12
click at [50, 549] on span "p" at bounding box center [53, 552] width 8 height 13
click at [153, 553] on span "%" at bounding box center [155, 552] width 9 height 13
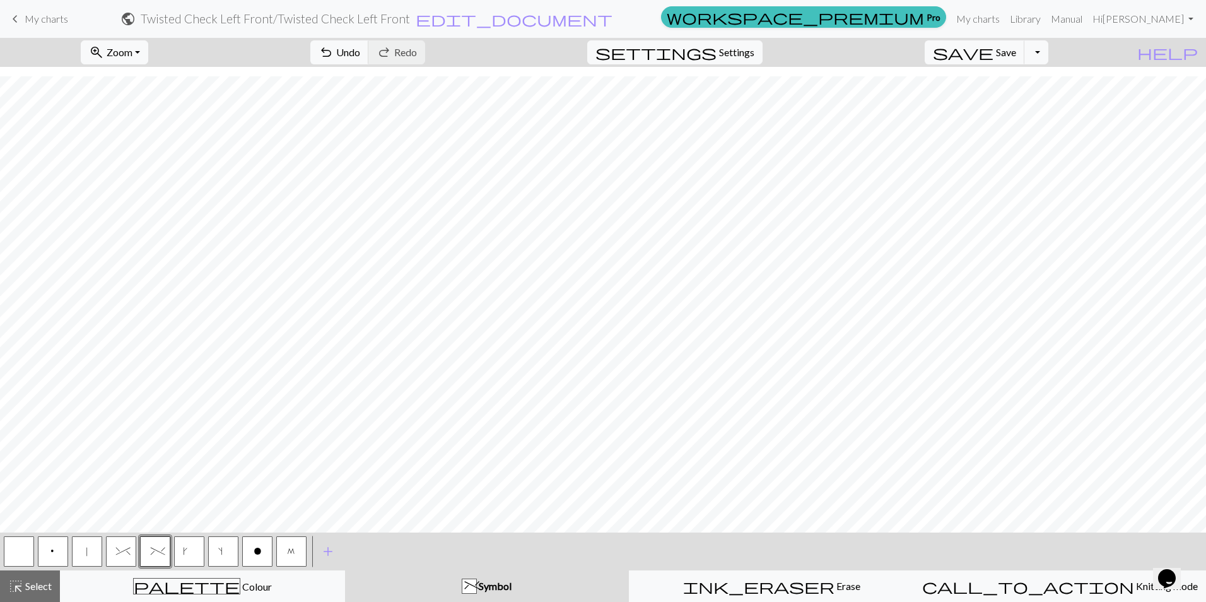
click at [47, 555] on button "p" at bounding box center [53, 551] width 30 height 30
click at [154, 554] on span "%" at bounding box center [155, 552] width 9 height 13
click at [59, 549] on button "p" at bounding box center [53, 551] width 30 height 30
click at [94, 548] on button "|" at bounding box center [87, 551] width 30 height 30
drag, startPoint x: 153, startPoint y: 549, endPoint x: 168, endPoint y: 538, distance: 19.4
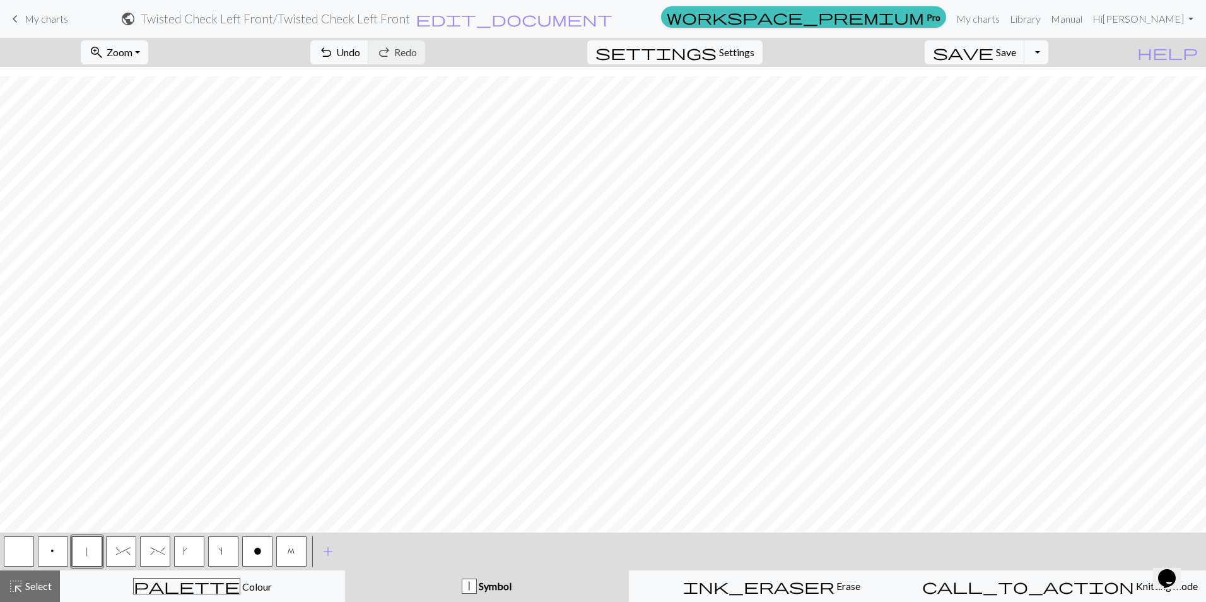
click at [153, 547] on span "%" at bounding box center [155, 552] width 9 height 13
click at [84, 556] on button "|" at bounding box center [87, 551] width 30 height 30
drag, startPoint x: 50, startPoint y: 551, endPoint x: 74, endPoint y: 542, distance: 25.5
click at [51, 552] on span "p" at bounding box center [53, 552] width 8 height 13
